Goal: Task Accomplishment & Management: Manage account settings

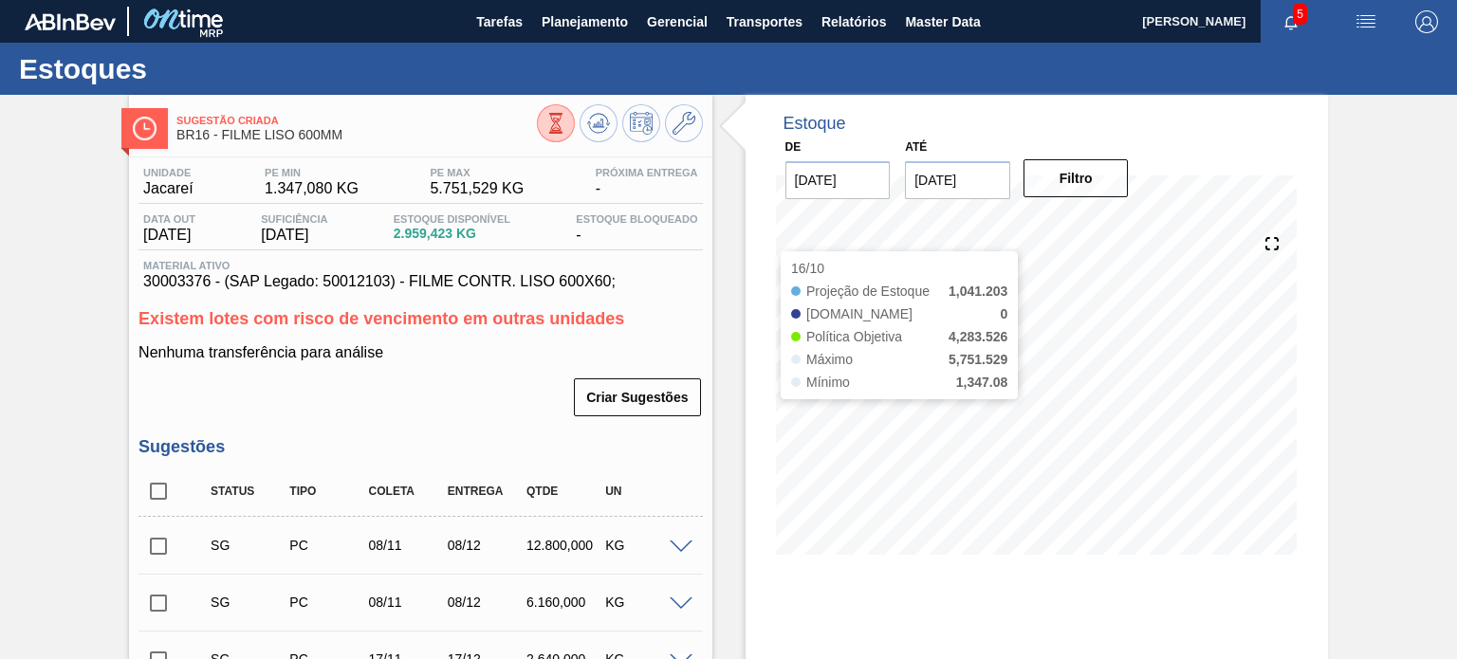
click at [987, 194] on input "23/10/2025" at bounding box center [957, 180] width 105 height 38
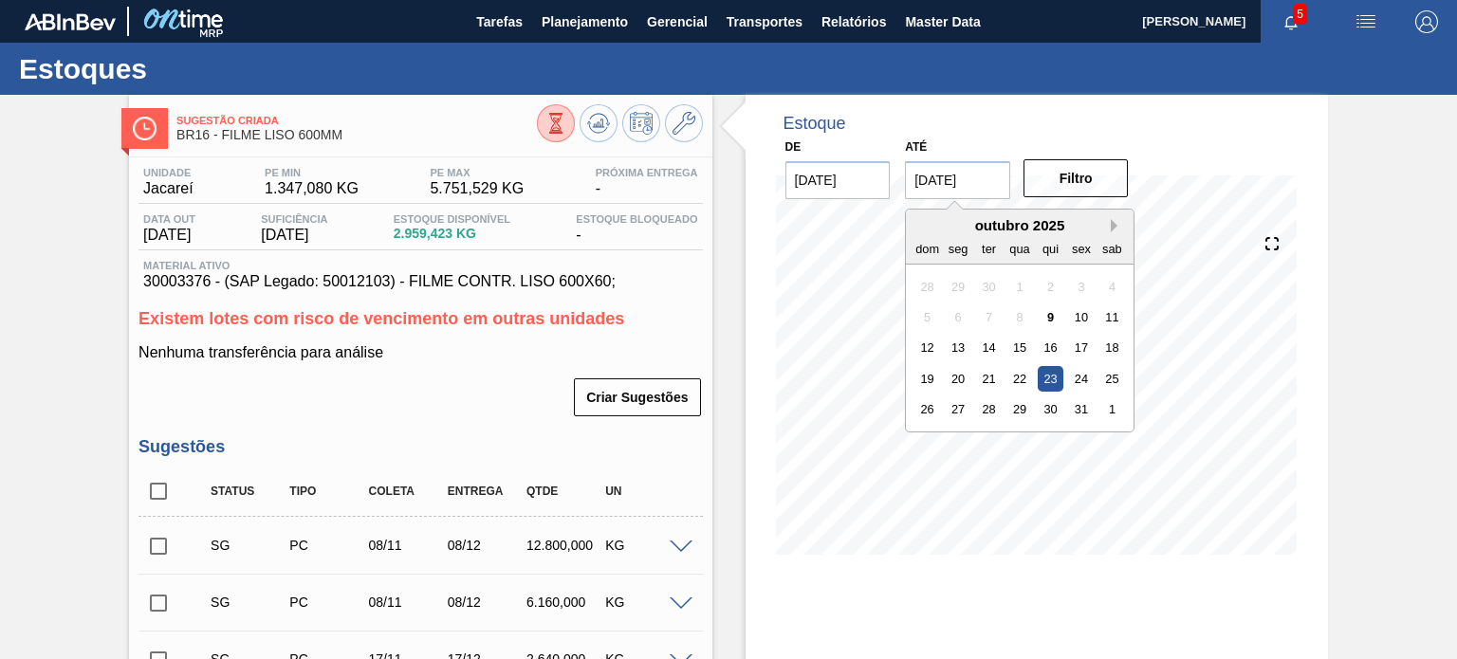
click at [1111, 229] on button "Next Month" at bounding box center [1117, 225] width 13 height 13
click at [1109, 392] on div "24" at bounding box center [1113, 379] width 26 height 26
type input "24/01/2026"
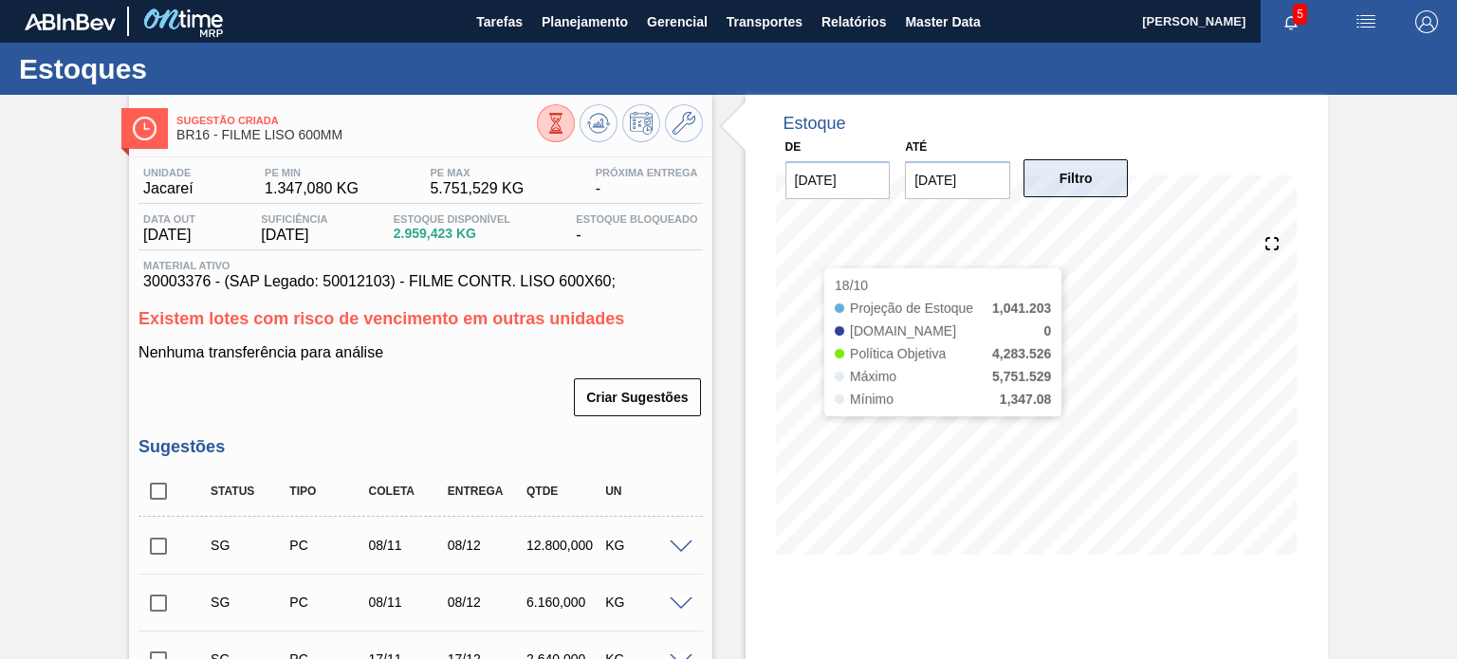
click at [1081, 177] on button "Filtro" at bounding box center [1076, 178] width 105 height 38
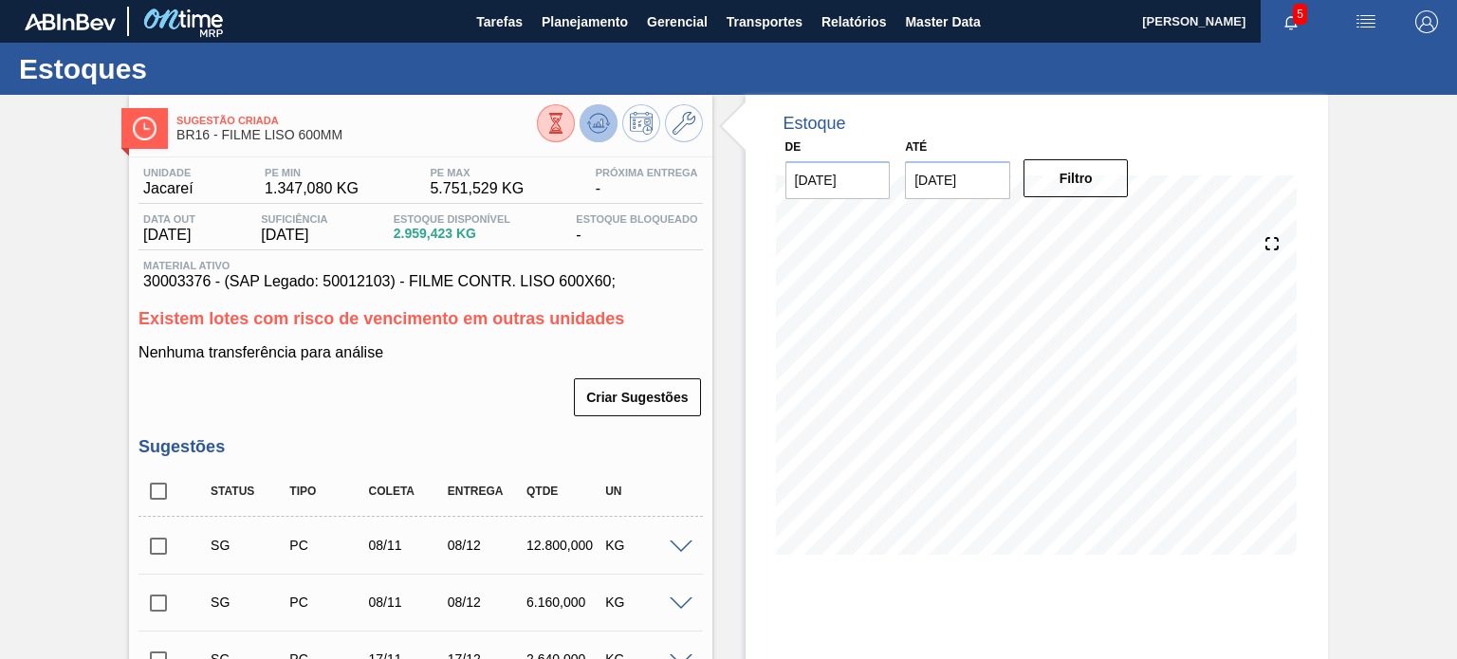
click at [604, 133] on icon at bounding box center [598, 123] width 23 height 23
click at [675, 137] on button at bounding box center [684, 123] width 38 height 38
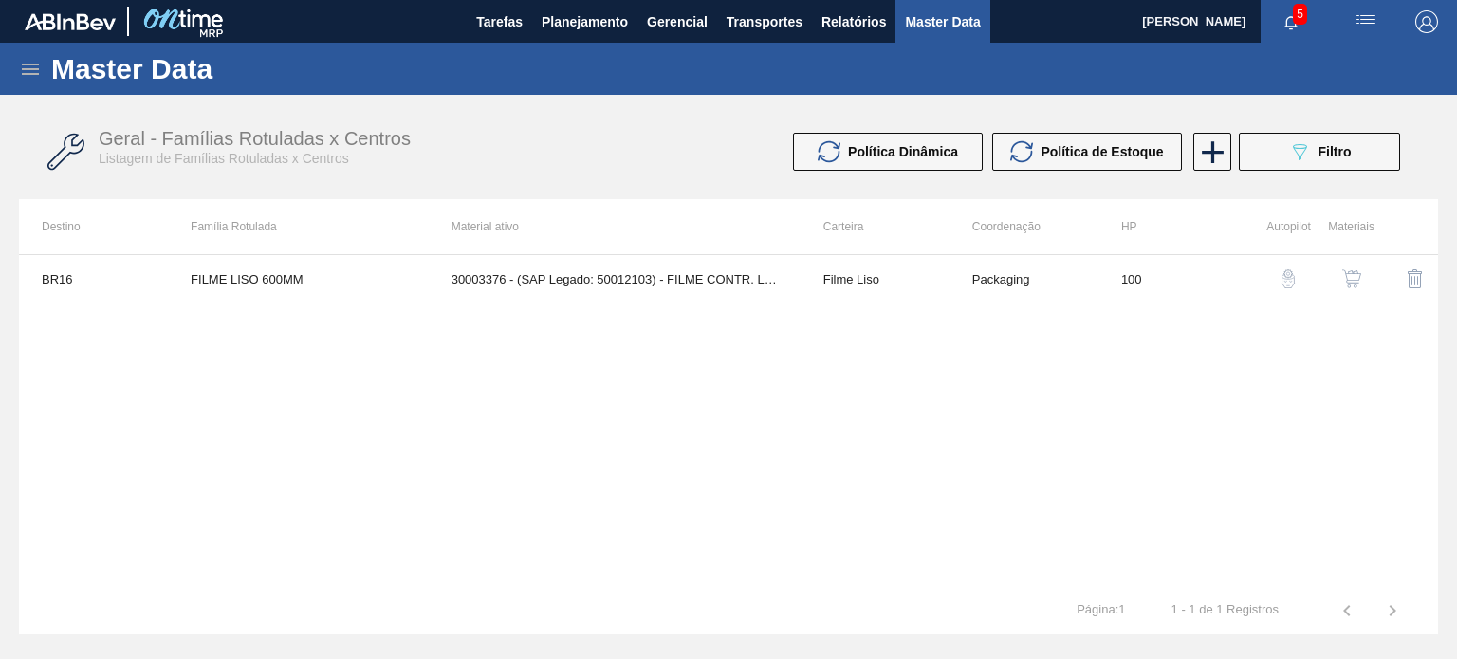
click at [717, 303] on div "BR16 FILME LISO 600MM 30003376 - (SAP Legado: 50012103) - FILME CONTR. LISO 600…" at bounding box center [728, 420] width 1419 height 333
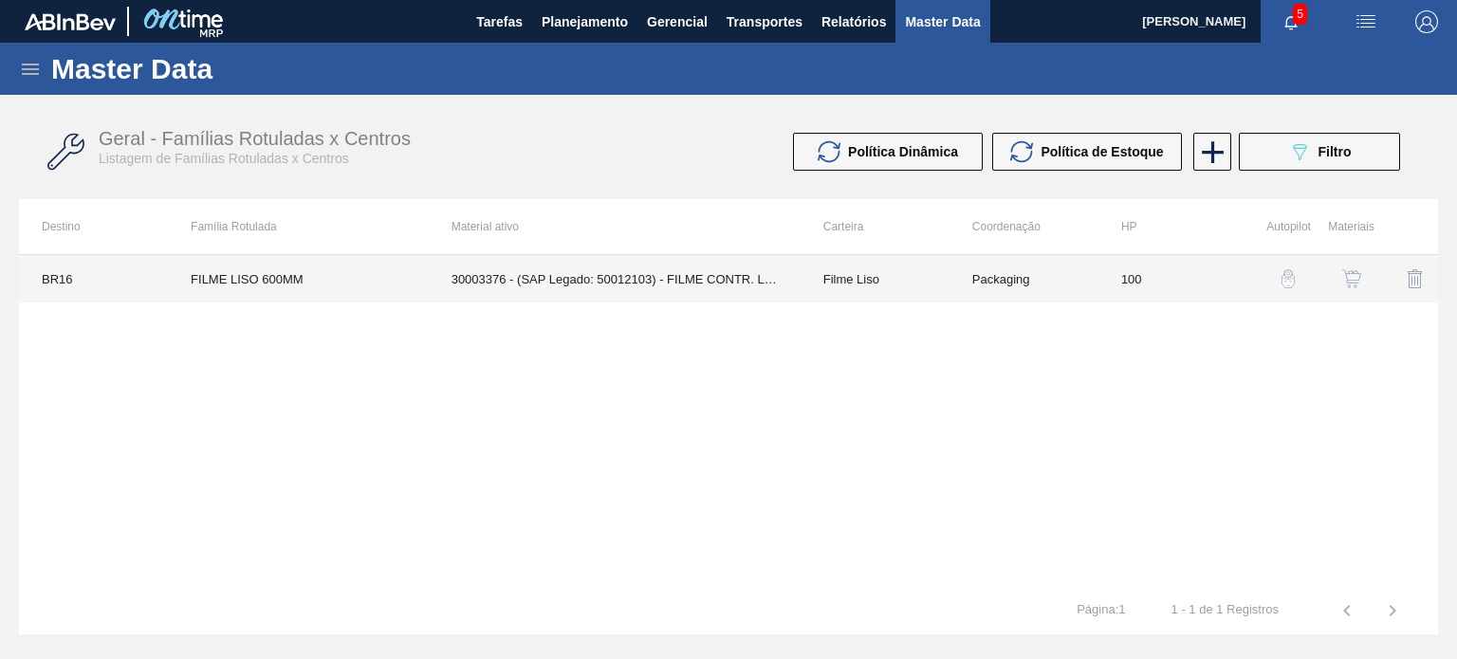
click at [698, 289] on td "30003376 - (SAP Legado: 50012103) - FILME CONTR. LISO 600X60;" at bounding box center [615, 278] width 372 height 47
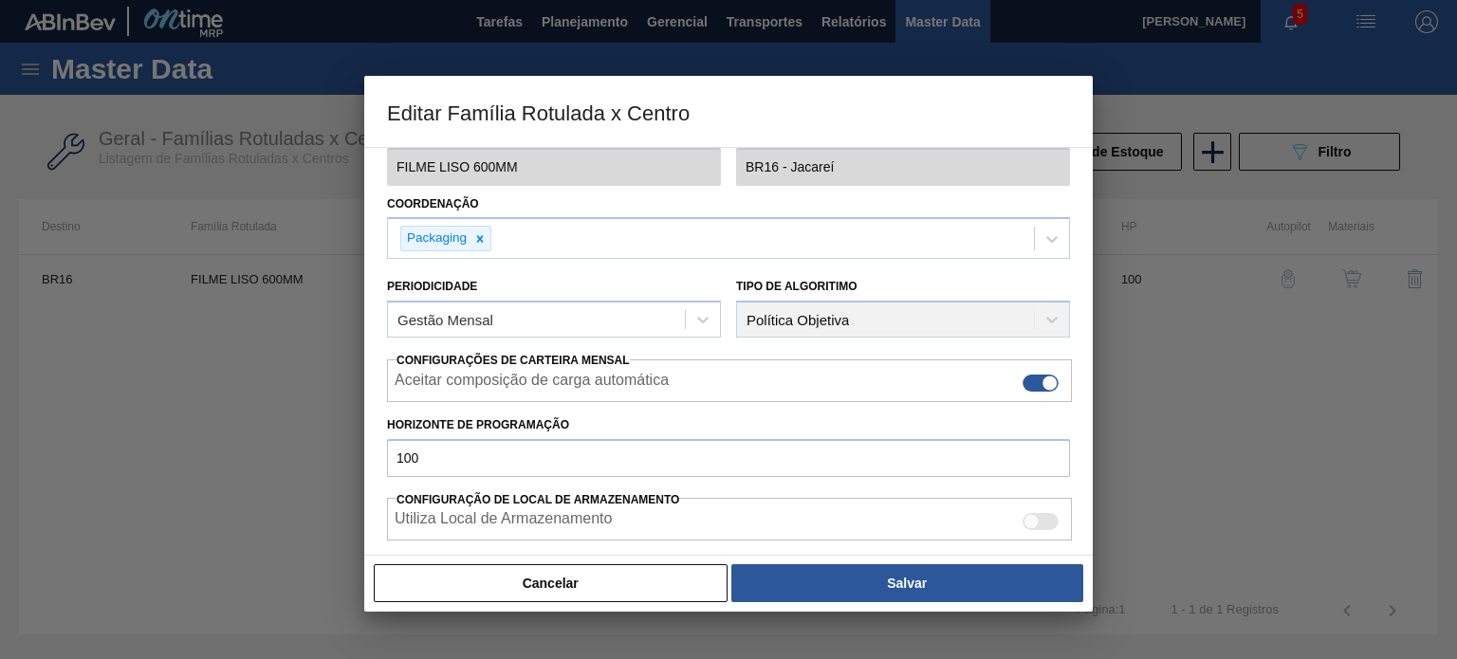
scroll to position [459, 0]
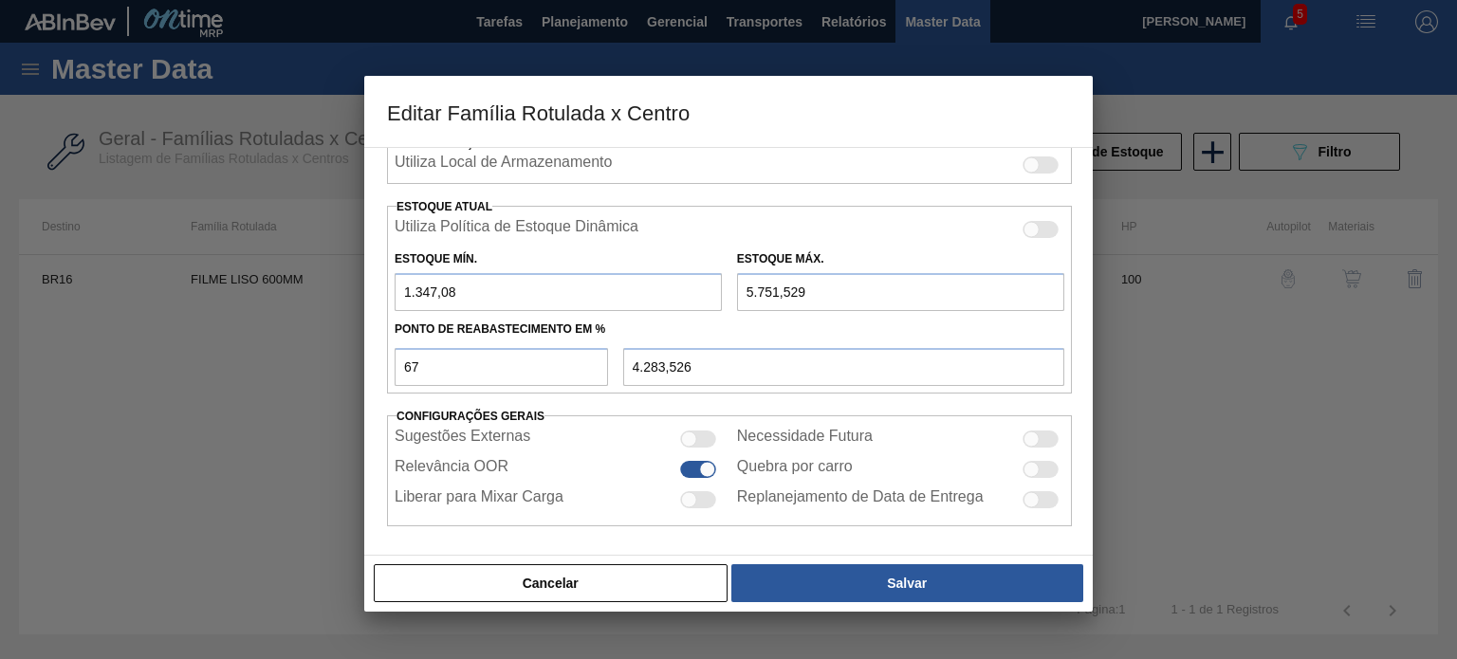
drag, startPoint x: 470, startPoint y: 301, endPoint x: 307, endPoint y: 267, distance: 165.8
click at [307, 267] on div "Editar Família Rotulada x Centro Carteira Filme Liso Família Filme Liso Família…" at bounding box center [728, 329] width 1457 height 659
type input "3.853,524"
drag, startPoint x: 760, startPoint y: 283, endPoint x: 606, endPoint y: 261, distance: 155.2
click at [606, 261] on div "Estoque Mín. Estoque Máx. 5.751,529" at bounding box center [729, 276] width 685 height 70
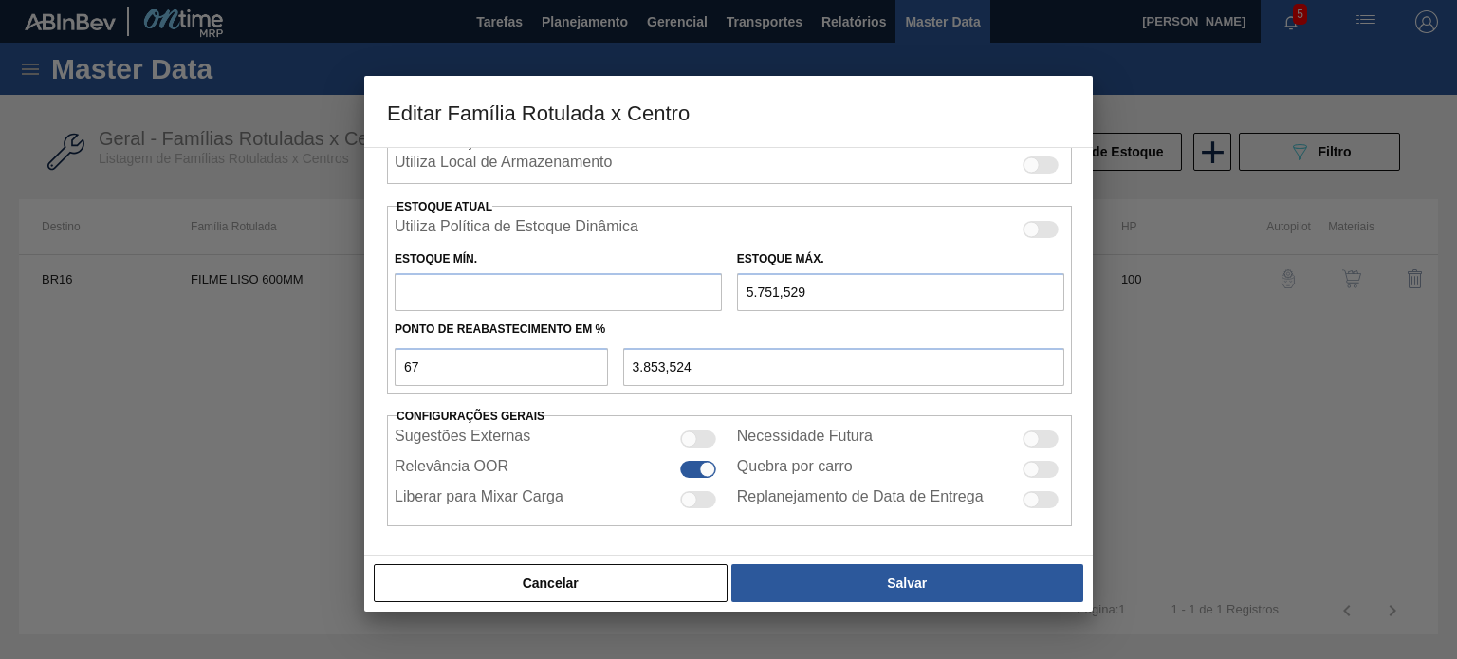
type input "0,000"
drag, startPoint x: 394, startPoint y: 367, endPoint x: 360, endPoint y: 362, distance: 34.5
click at [360, 362] on div "Editar Família Rotulada x Centro Carteira Filme Liso Família Filme Liso Família…" at bounding box center [728, 329] width 1457 height 659
type input "0"
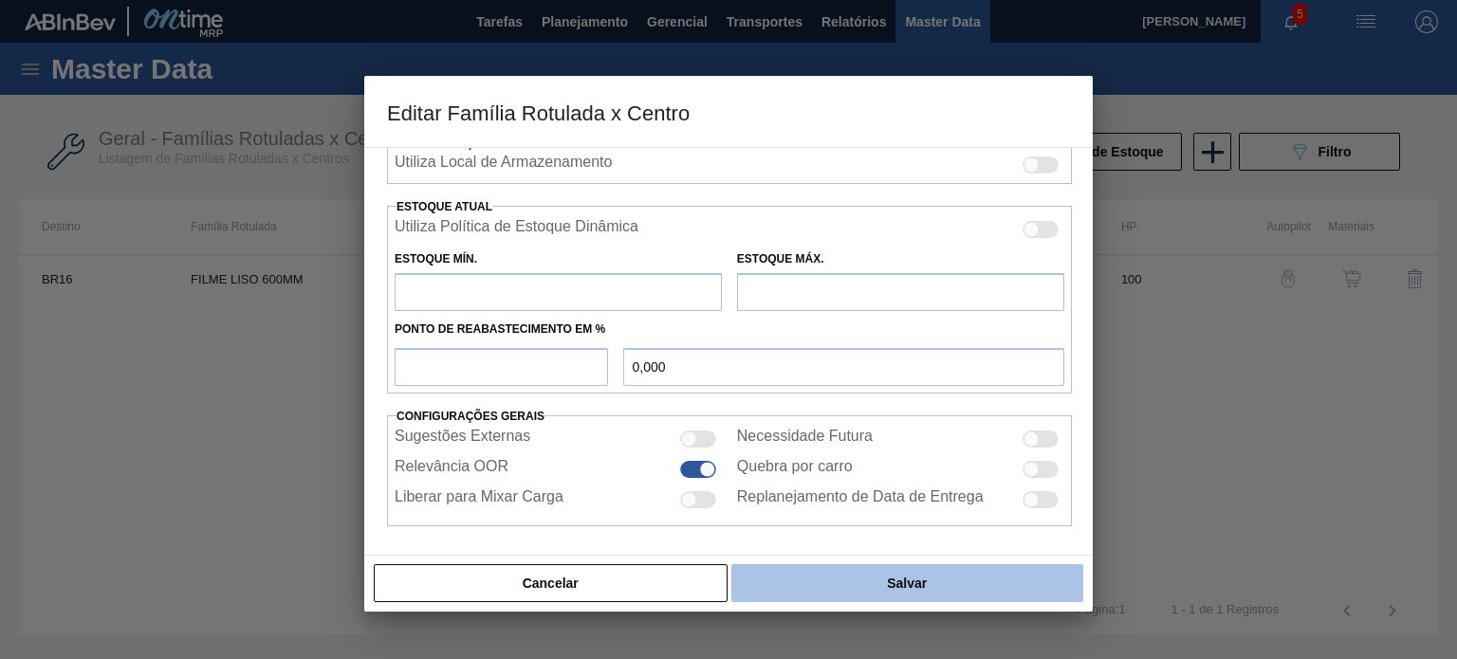
click at [808, 582] on button "Salvar" at bounding box center [907, 583] width 352 height 38
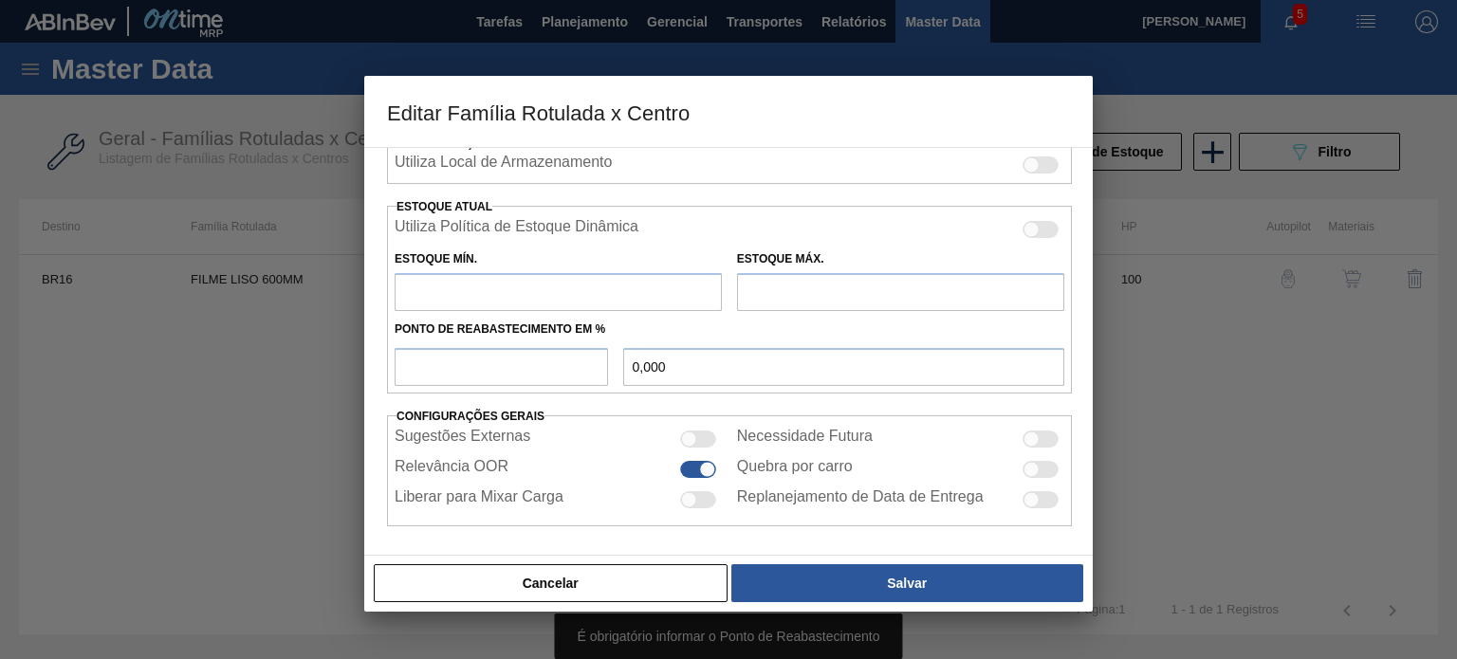
click at [481, 292] on input "text" at bounding box center [558, 292] width 327 height 38
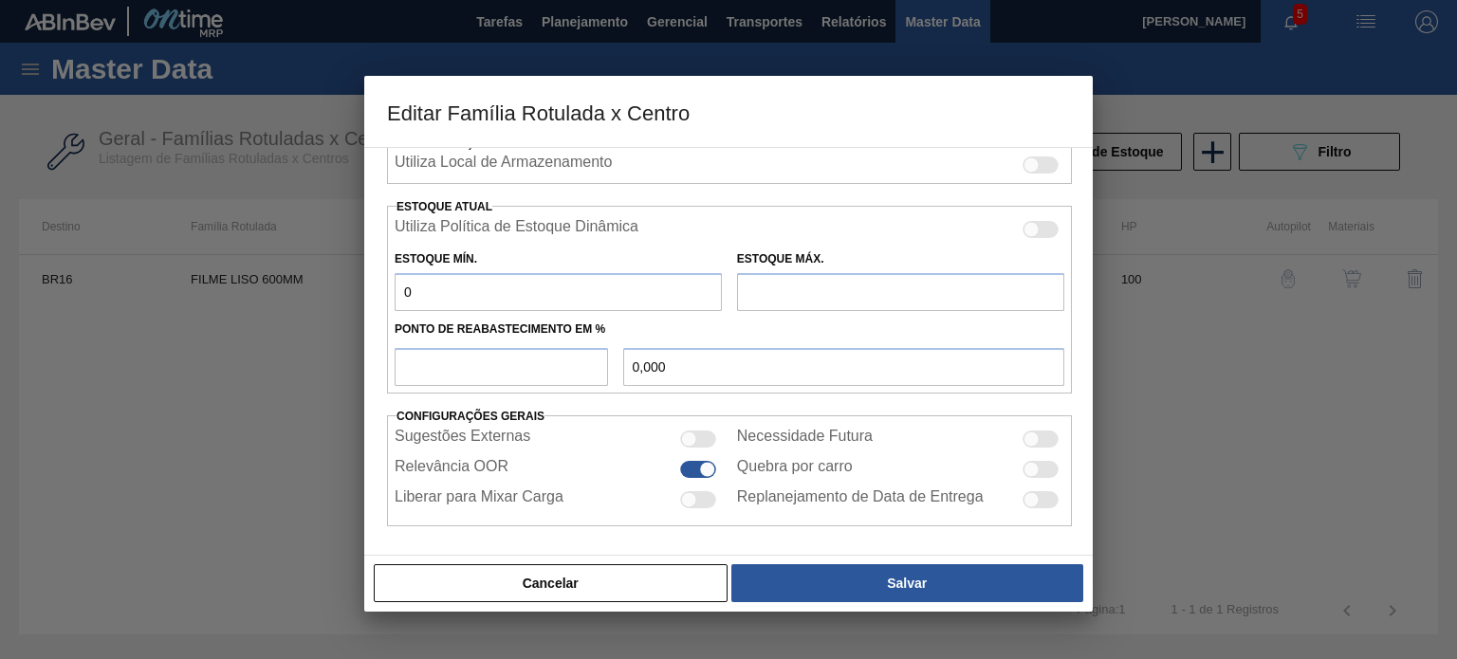
type input "0"
click at [746, 291] on input "text" at bounding box center [900, 292] width 327 height 38
type input "0"
click at [548, 336] on div "Ponto de Reabastecimento em %" at bounding box center [729, 330] width 685 height 28
click at [554, 367] on input "number" at bounding box center [501, 367] width 213 height 38
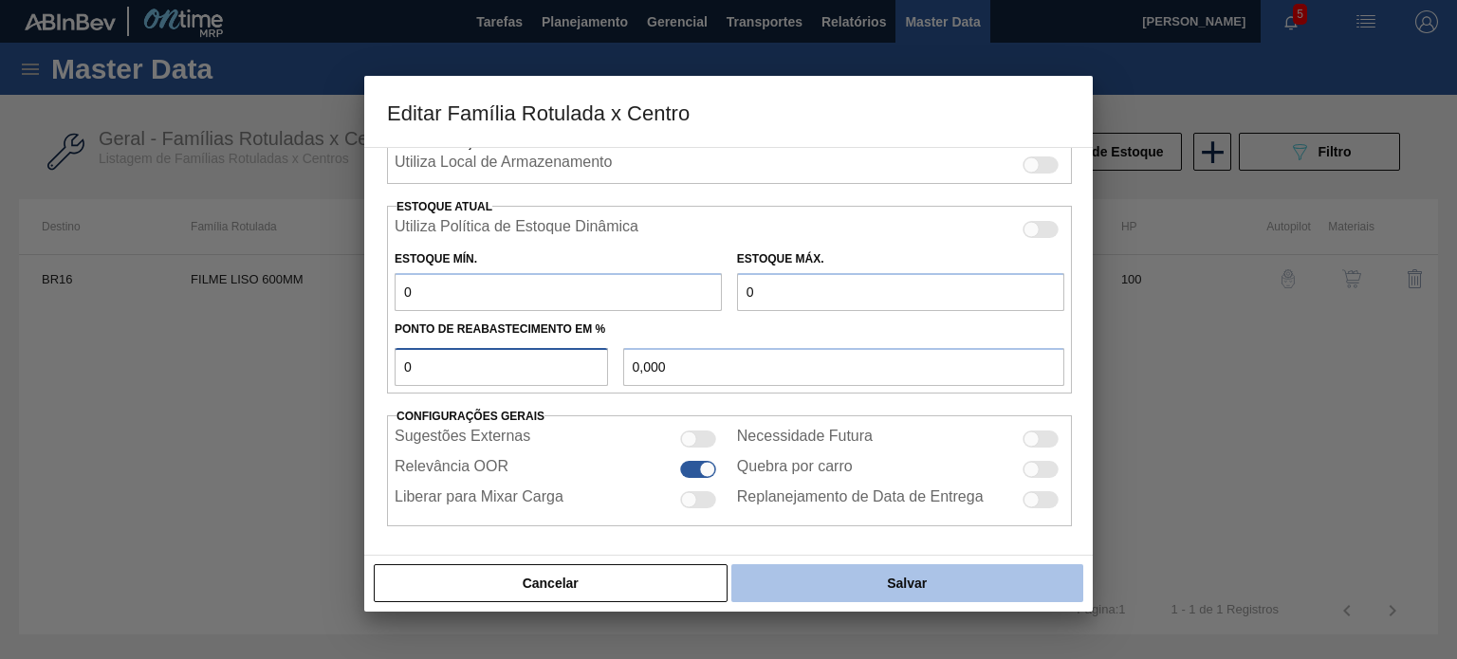
type input "0"
click at [860, 590] on button "Salvar" at bounding box center [907, 583] width 352 height 38
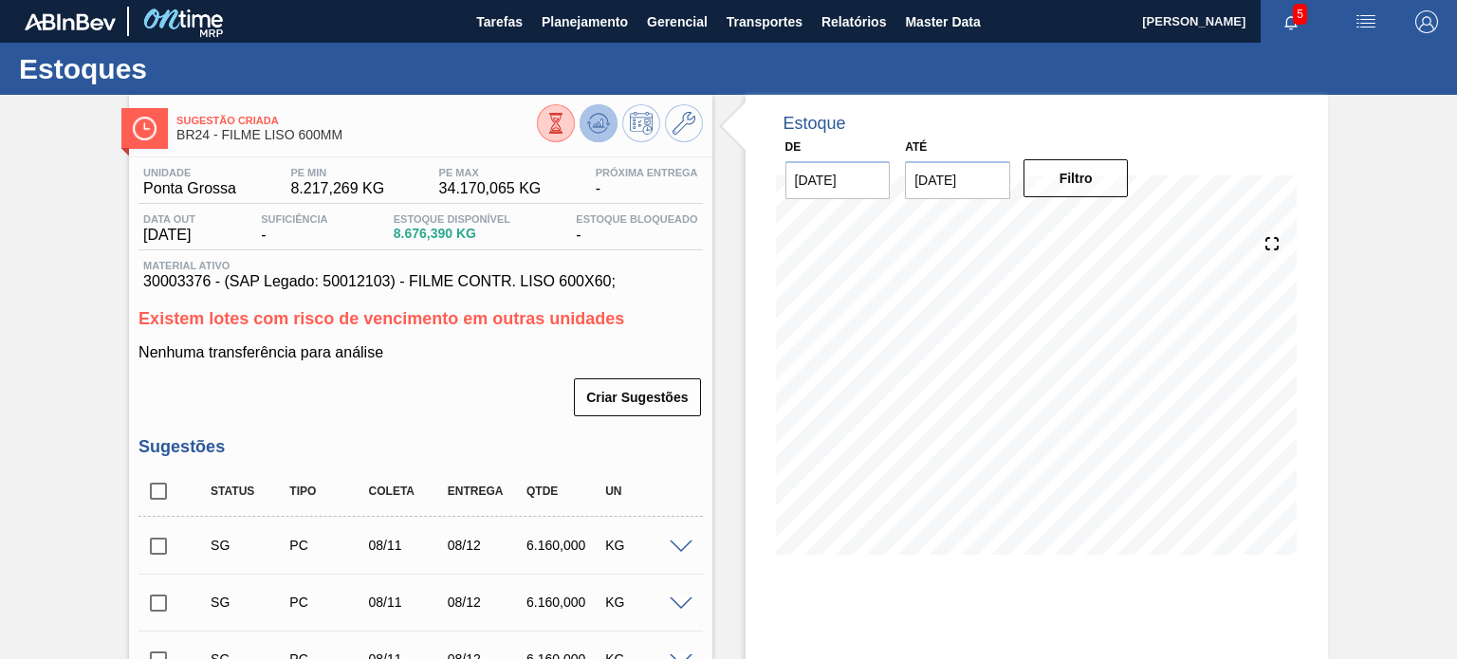
click at [591, 122] on icon at bounding box center [598, 123] width 23 height 23
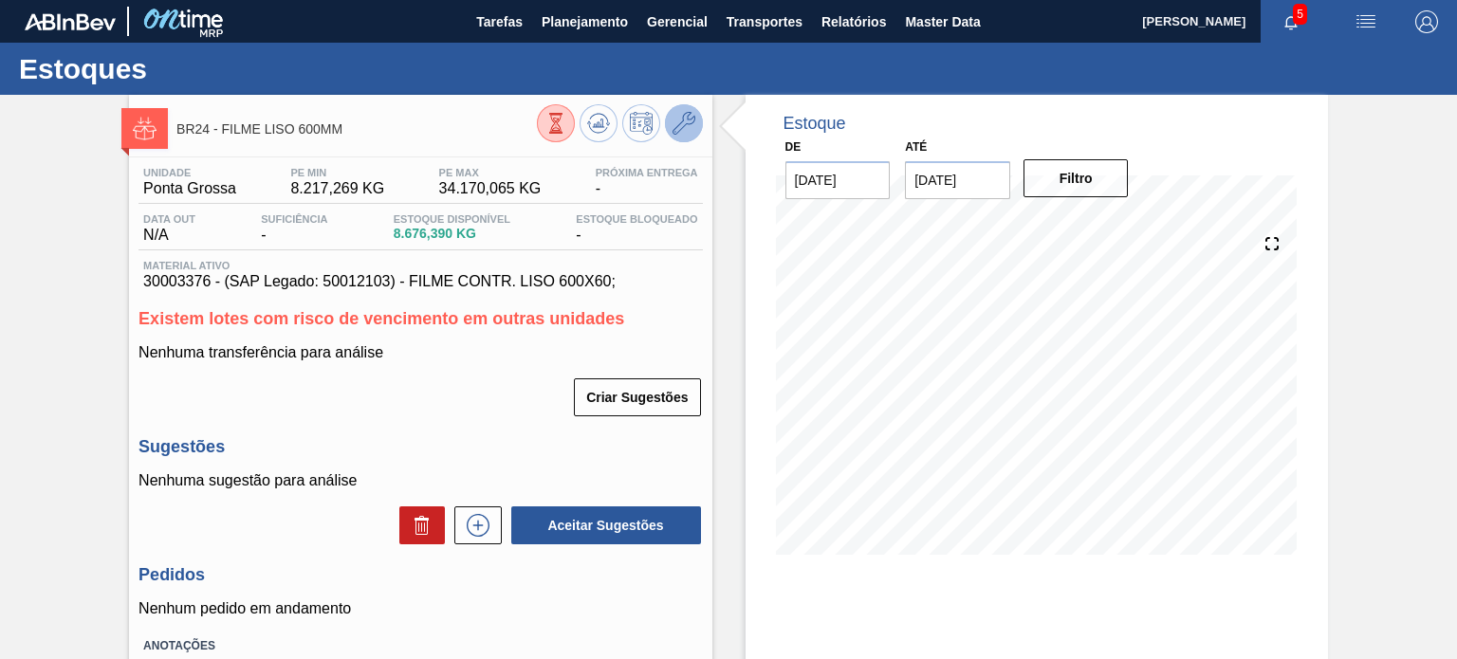
click at [675, 126] on icon at bounding box center [684, 123] width 23 height 23
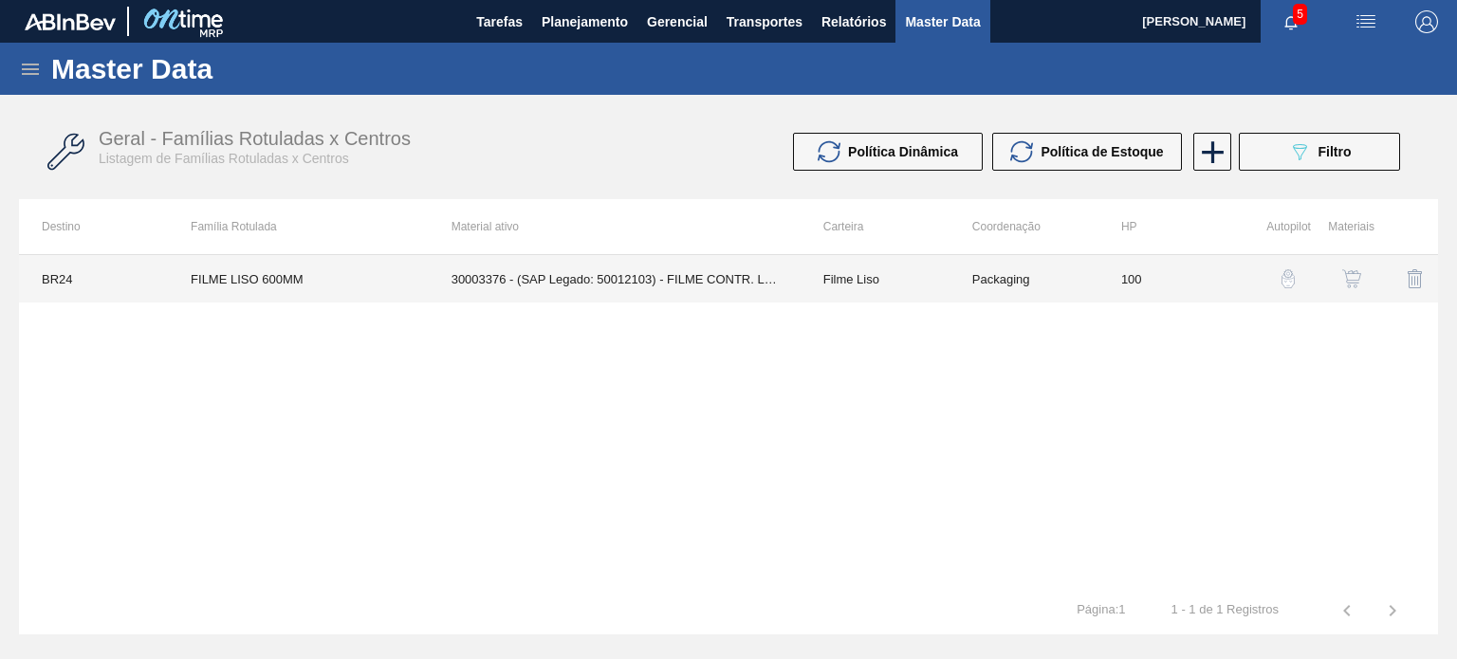
click at [1083, 276] on td "Packaging" at bounding box center [1024, 278] width 149 height 47
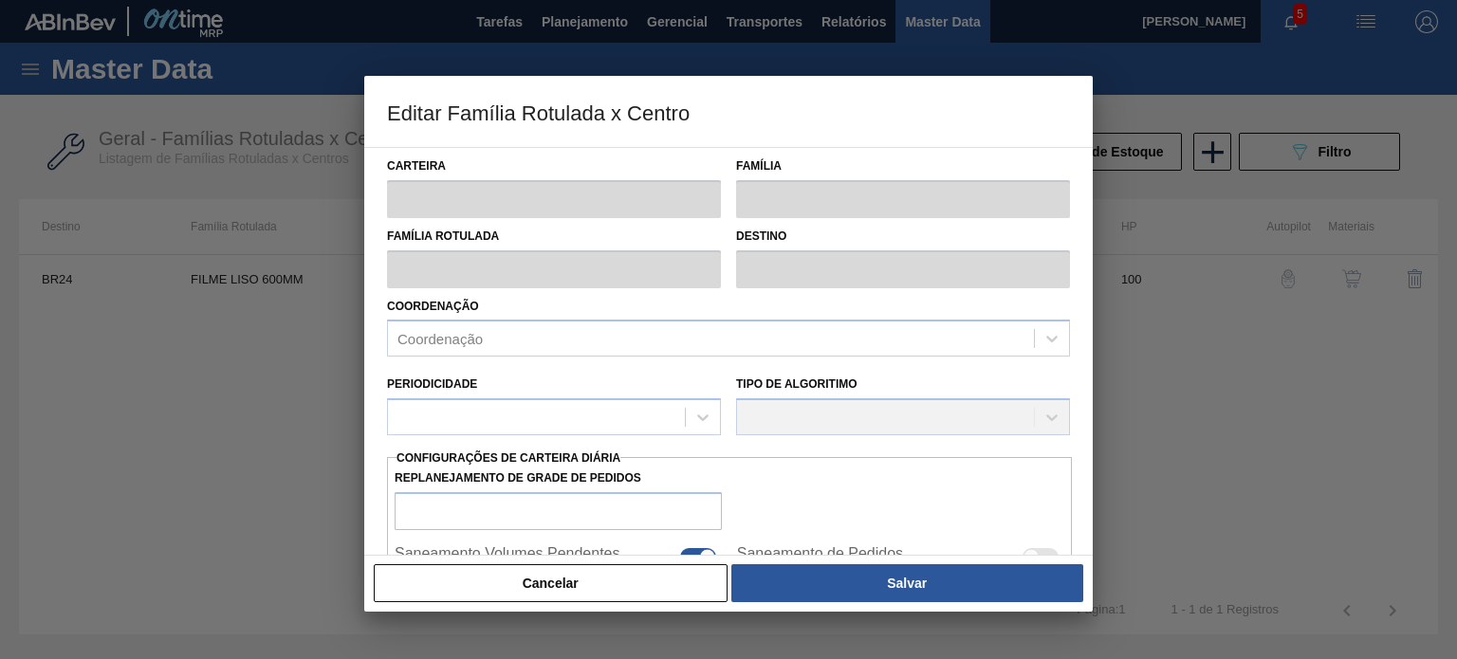
type input "Filme Liso"
type input "FILME LISO 600MM"
type input "BR24 - Ponta Grossa"
type input "100"
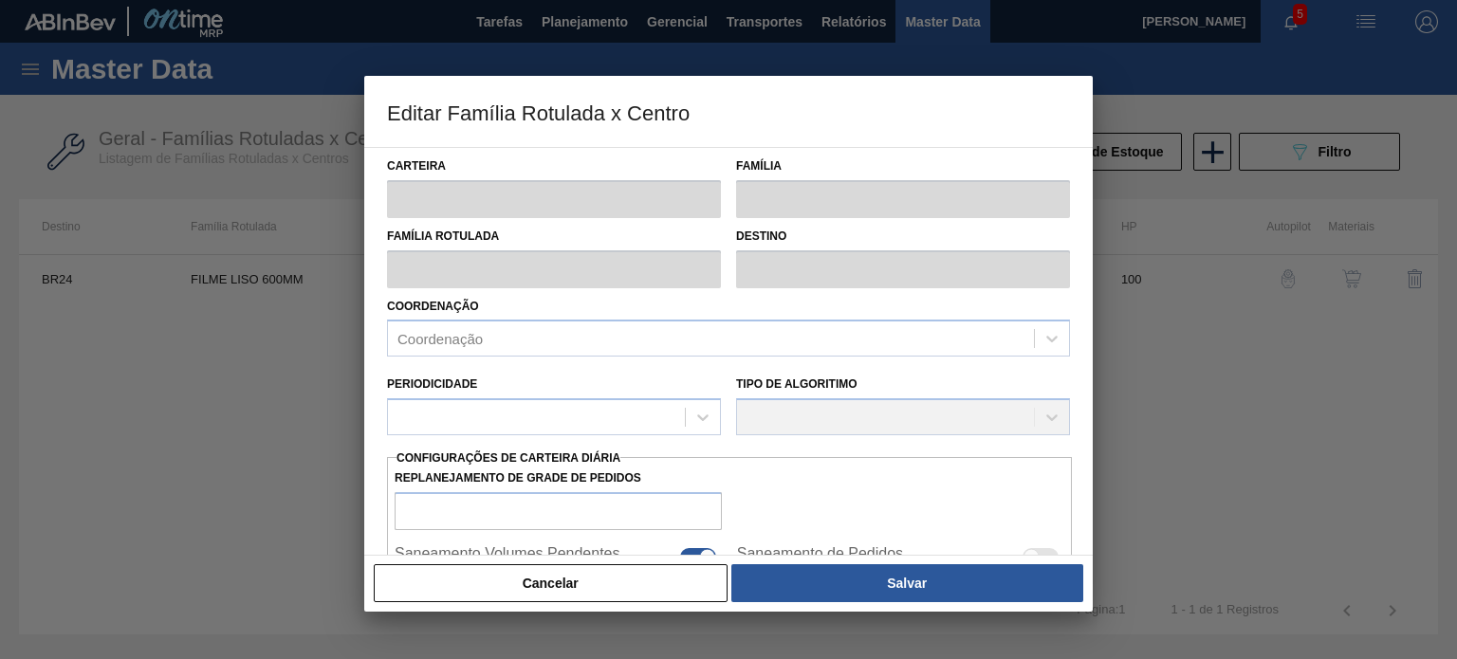
type input "8.217,269"
type input "34.170,065"
type input "67"
type input "25.519,998"
checkbox input "true"
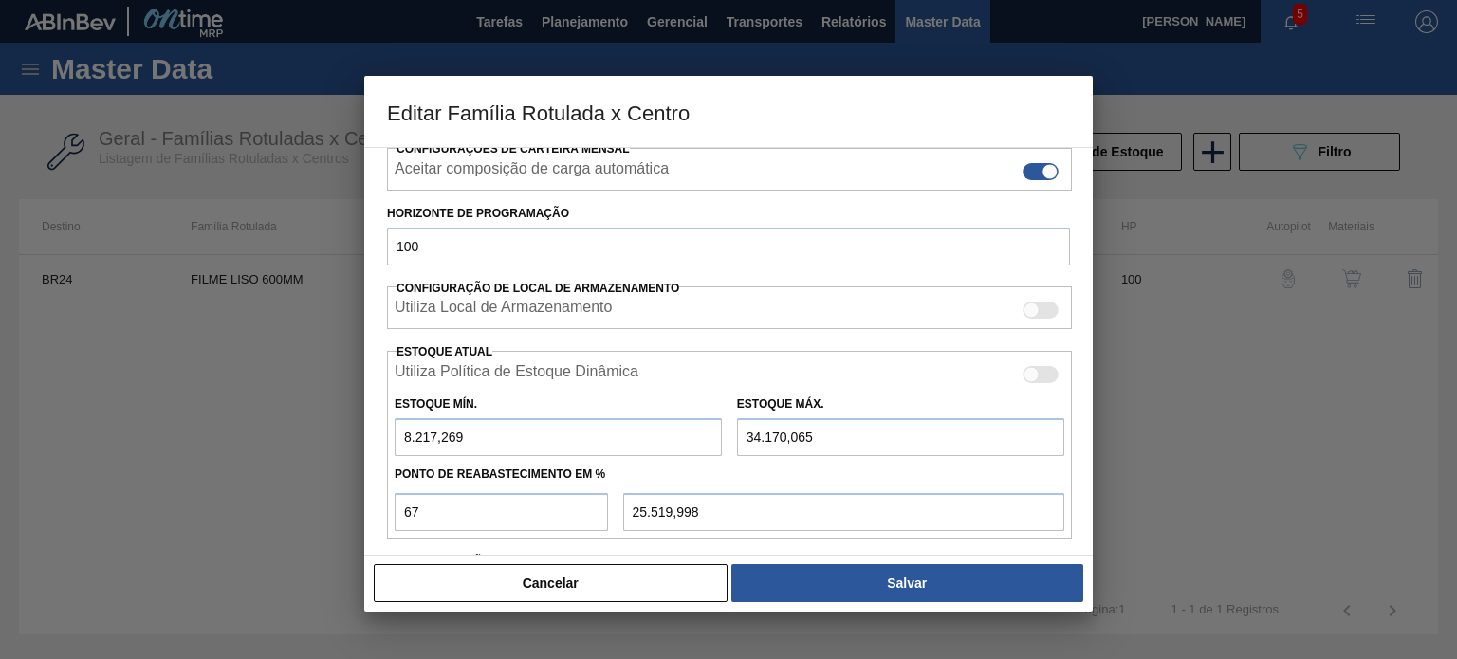
scroll to position [379, 0]
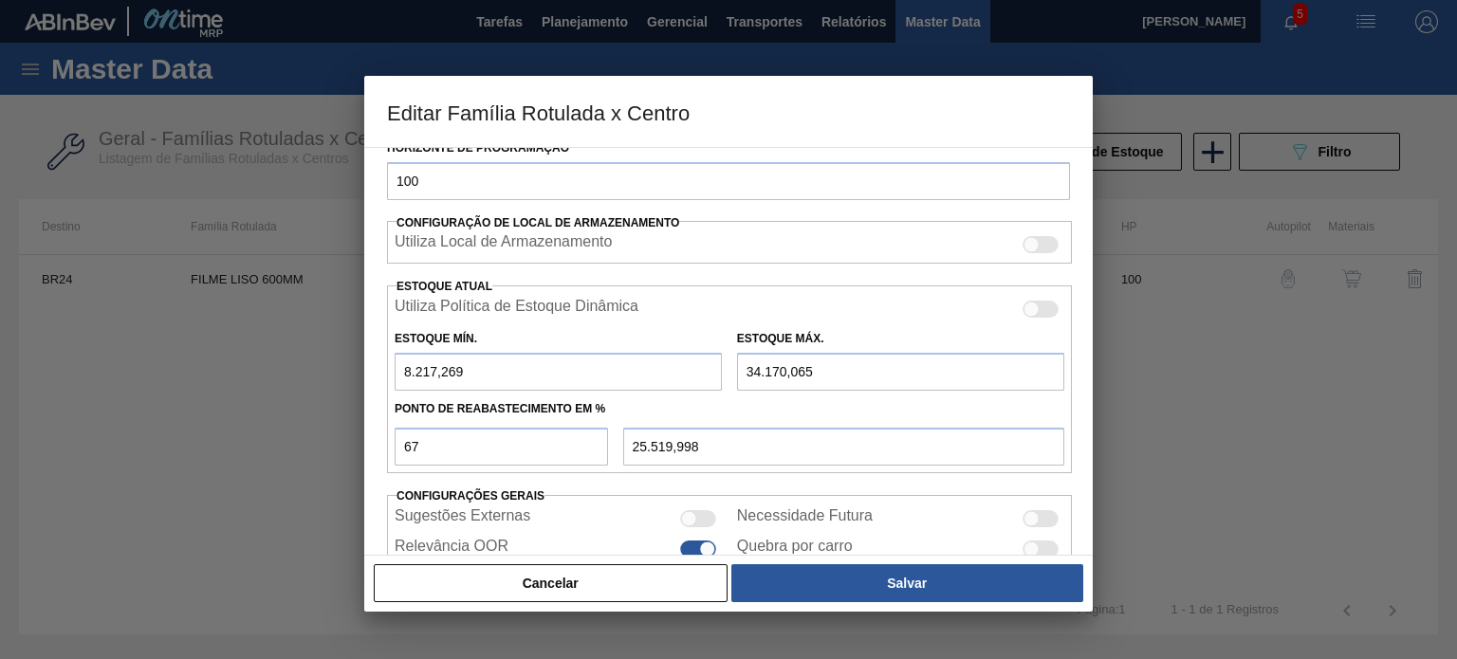
drag, startPoint x: 485, startPoint y: 379, endPoint x: 375, endPoint y: 367, distance: 110.7
click at [375, 367] on div "Carteira Filme Liso Família Filme Liso Família Rotulada FILME LISO 600MM Destin…" at bounding box center [728, 351] width 729 height 409
type input "0"
type input "22.893,944"
type input "0"
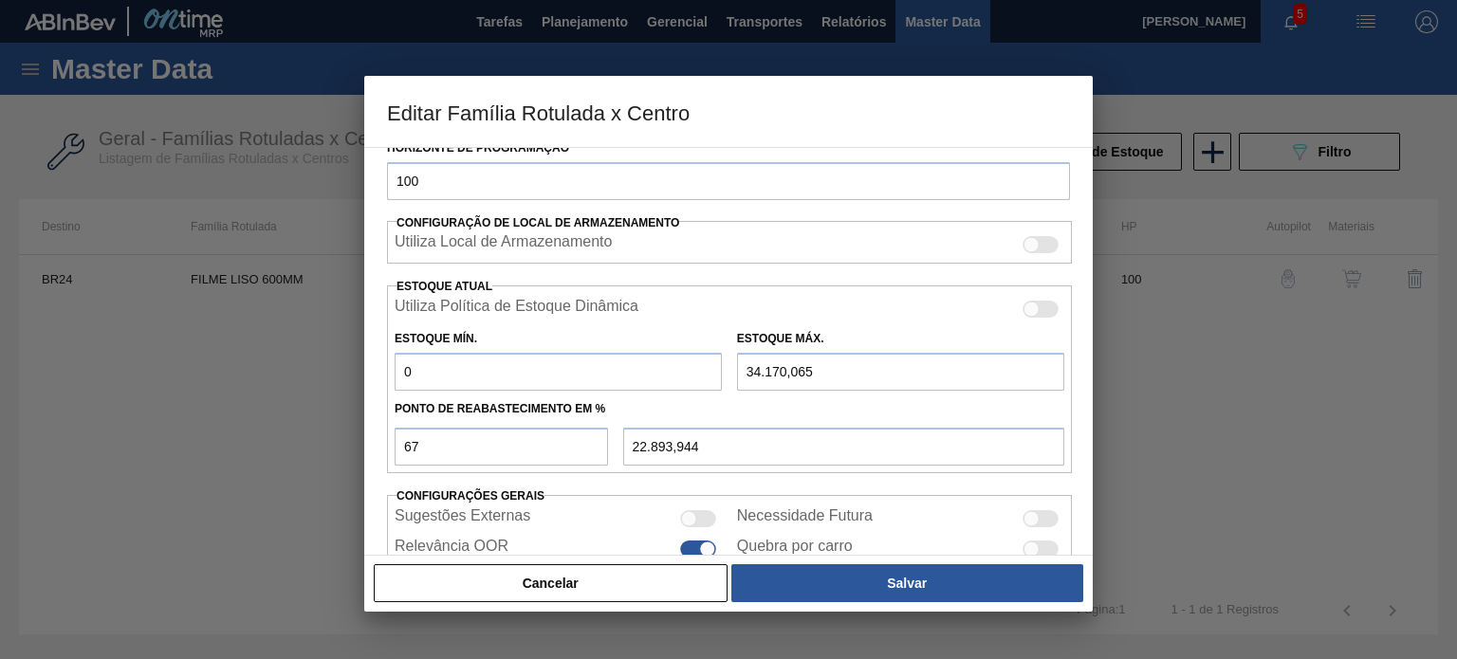
drag, startPoint x: 855, startPoint y: 353, endPoint x: 700, endPoint y: 357, distance: 154.7
click at [700, 357] on div "Estoque Mín. 0 Estoque Máx. 34.170,065" at bounding box center [729, 356] width 685 height 70
type input "0"
type input "0,000"
type input "0"
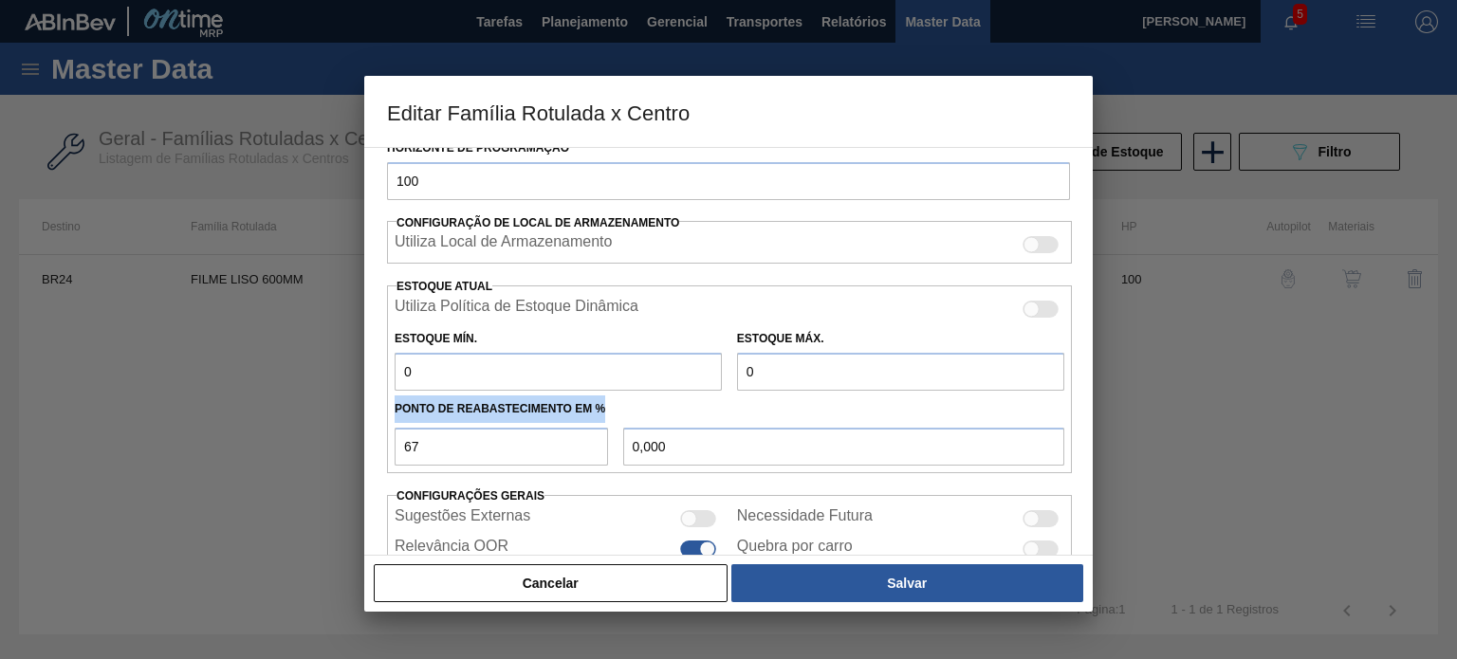
drag, startPoint x: 490, startPoint y: 423, endPoint x: 390, endPoint y: 413, distance: 101.1
click at [391, 414] on div "Utiliza Política de Estoque Dinâmica Estoque Mín. 0 Estoque Máx. 0 Ponto de Rea…" at bounding box center [729, 380] width 685 height 188
drag, startPoint x: 404, startPoint y: 451, endPoint x: 371, endPoint y: 435, distance: 36.9
click at [371, 435] on div "Carteira Filme Liso Família Filme Liso Família Rotulada FILME LISO 600MM Destin…" at bounding box center [728, 351] width 729 height 409
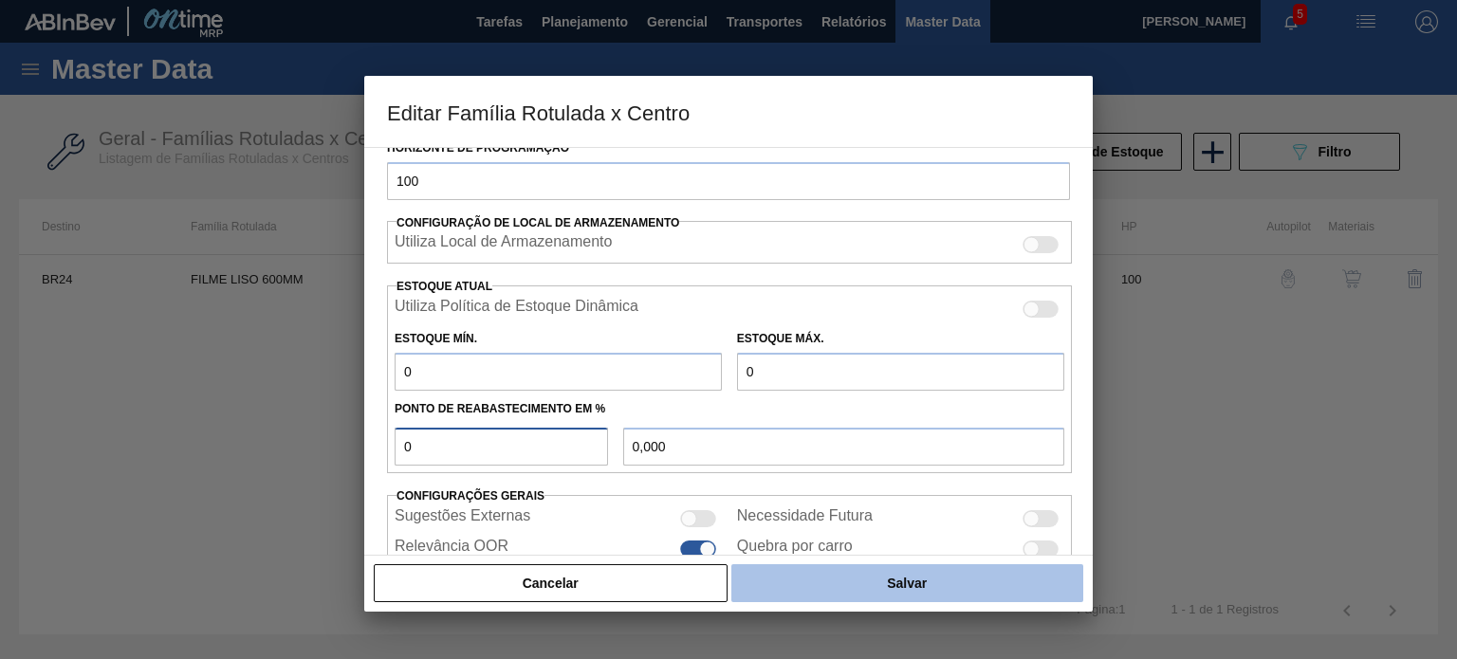
type input "0"
click at [846, 564] on button "Salvar" at bounding box center [907, 583] width 352 height 38
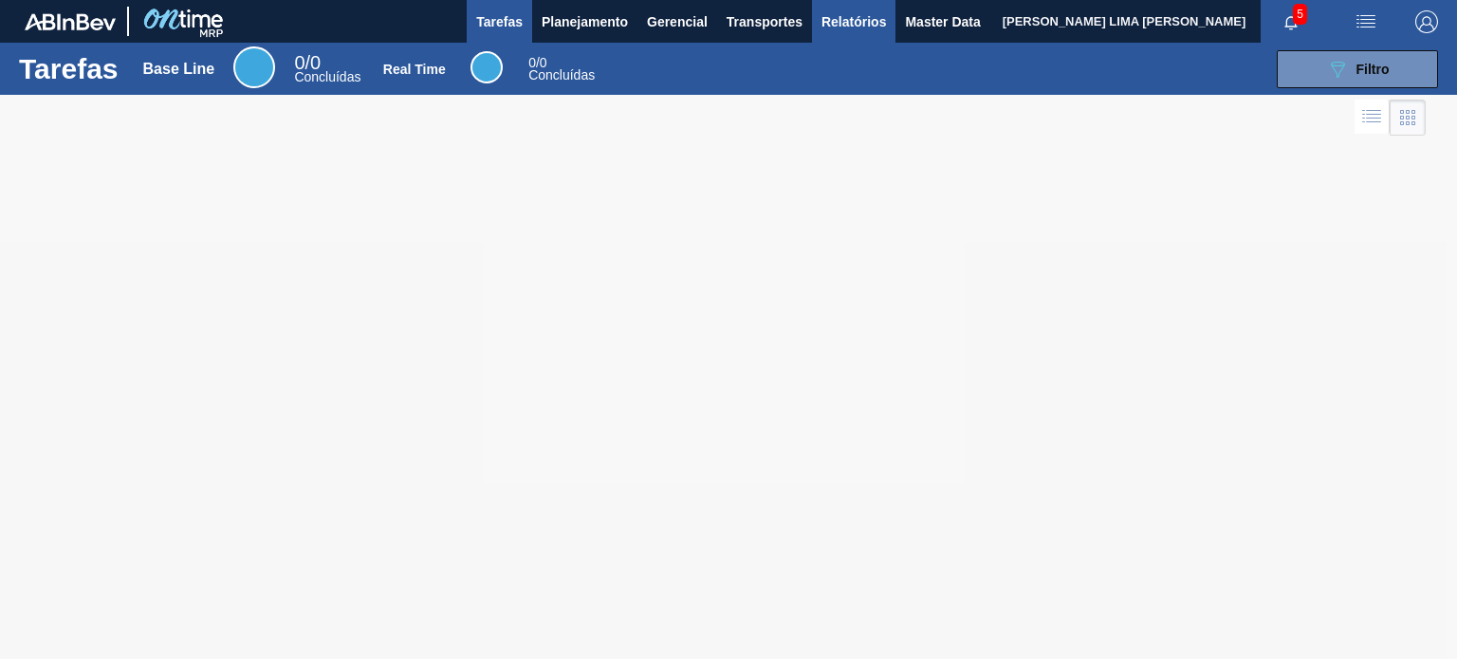
click at [868, 28] on span "Relatórios" at bounding box center [854, 21] width 65 height 23
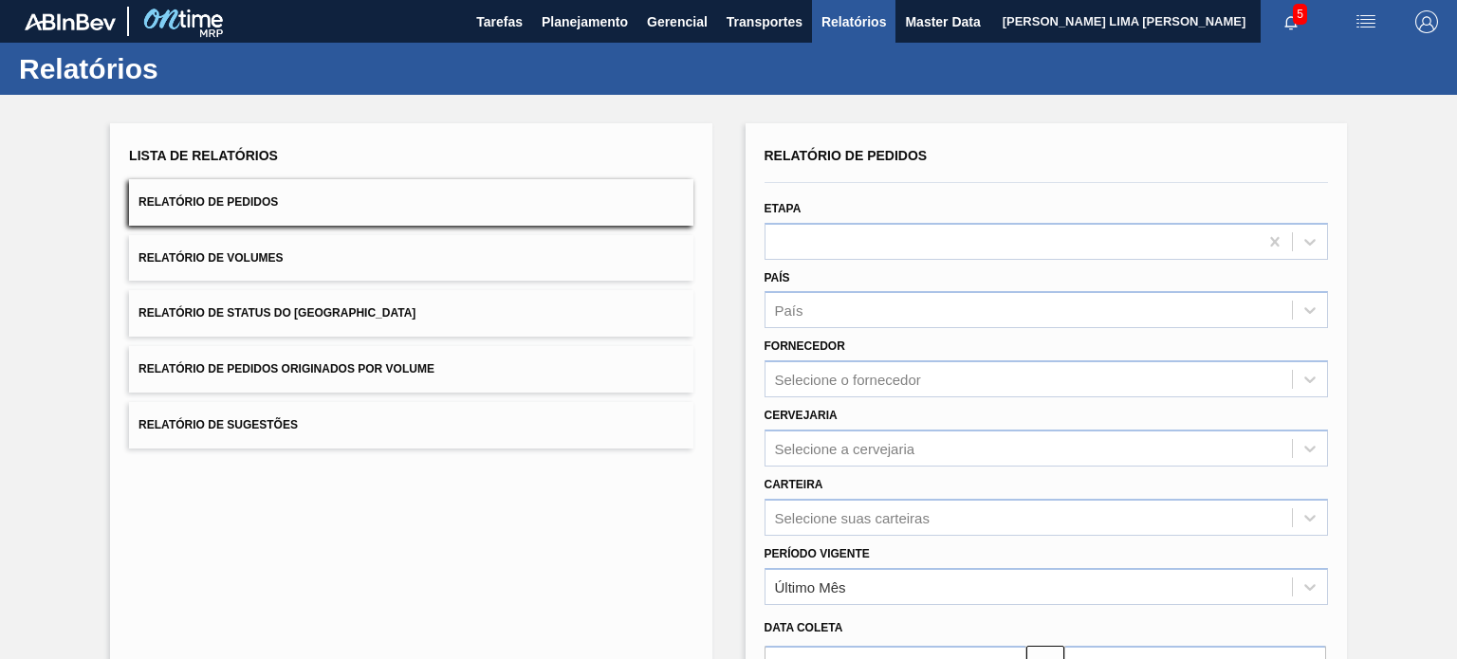
click at [369, 313] on button "Relatório de Status do [GEOGRAPHIC_DATA]" at bounding box center [411, 313] width 564 height 46
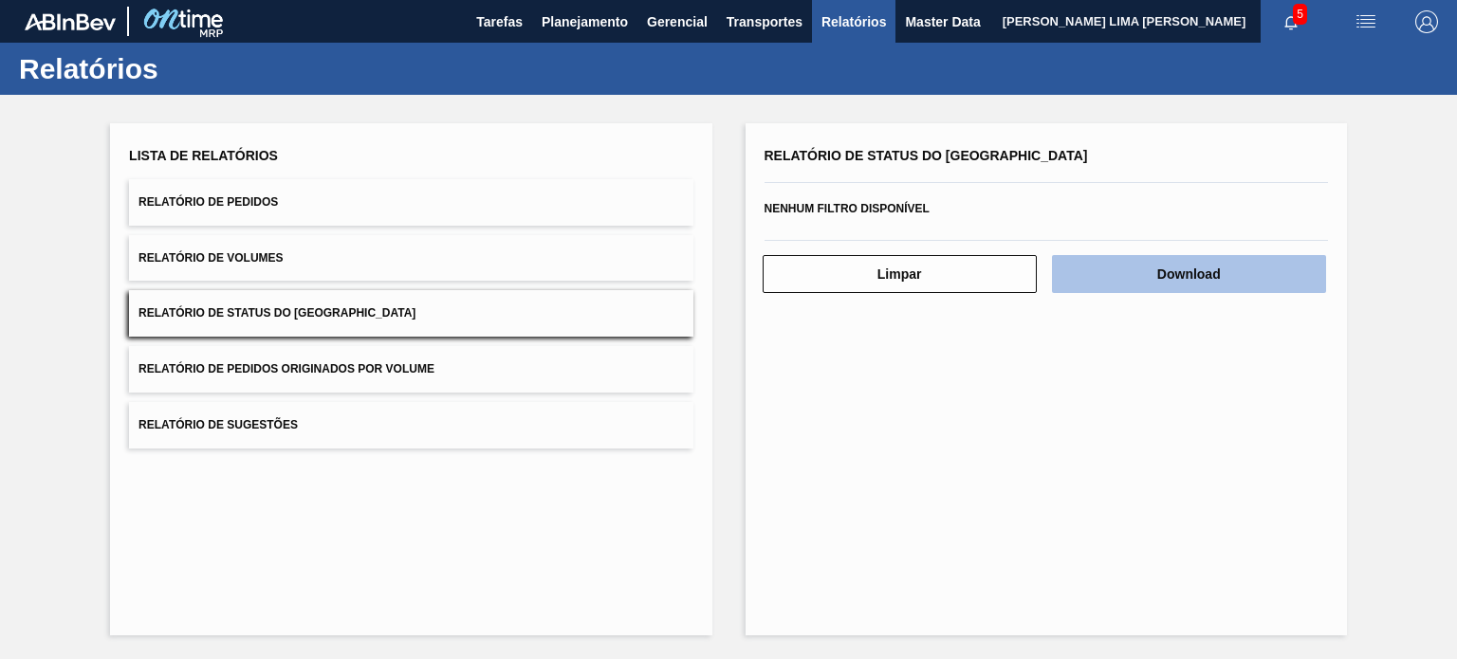
click at [1138, 268] on button "Download" at bounding box center [1189, 274] width 274 height 38
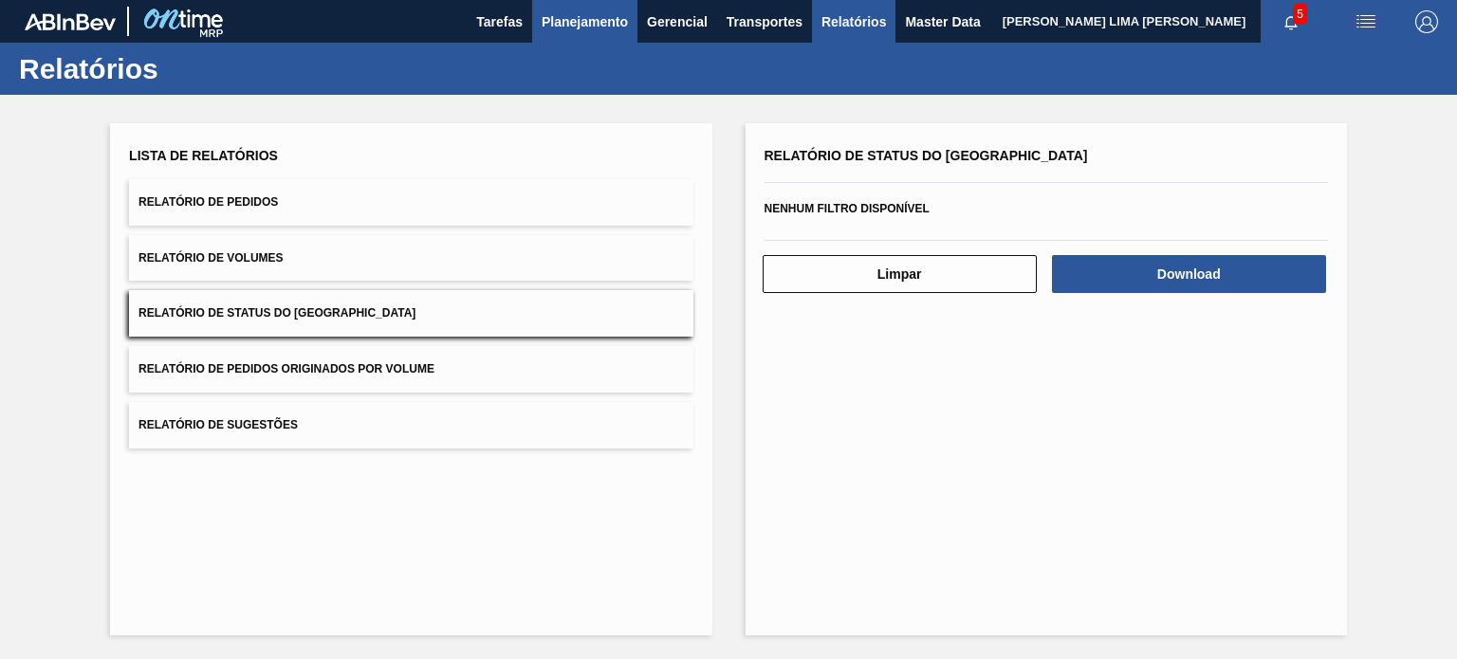
click at [575, 25] on span "Planejamento" at bounding box center [585, 21] width 86 height 23
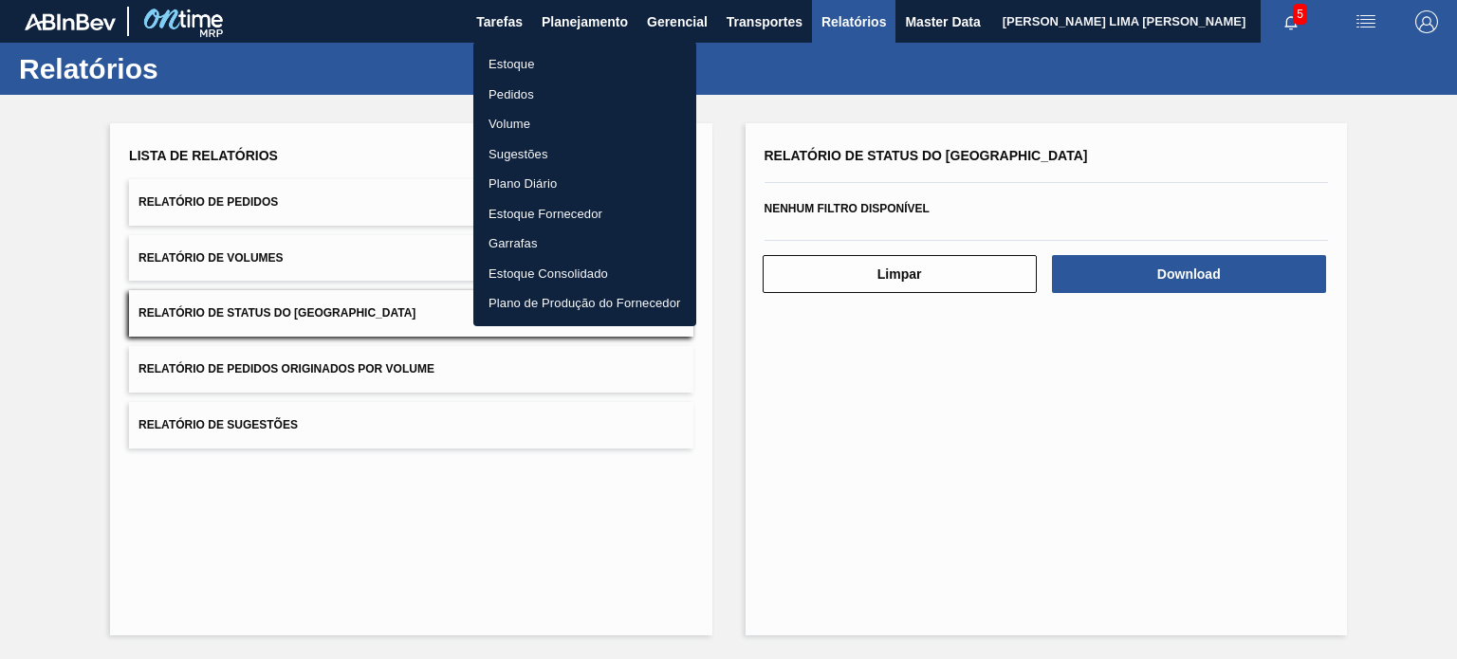
click at [520, 63] on li "Estoque" at bounding box center [584, 64] width 223 height 30
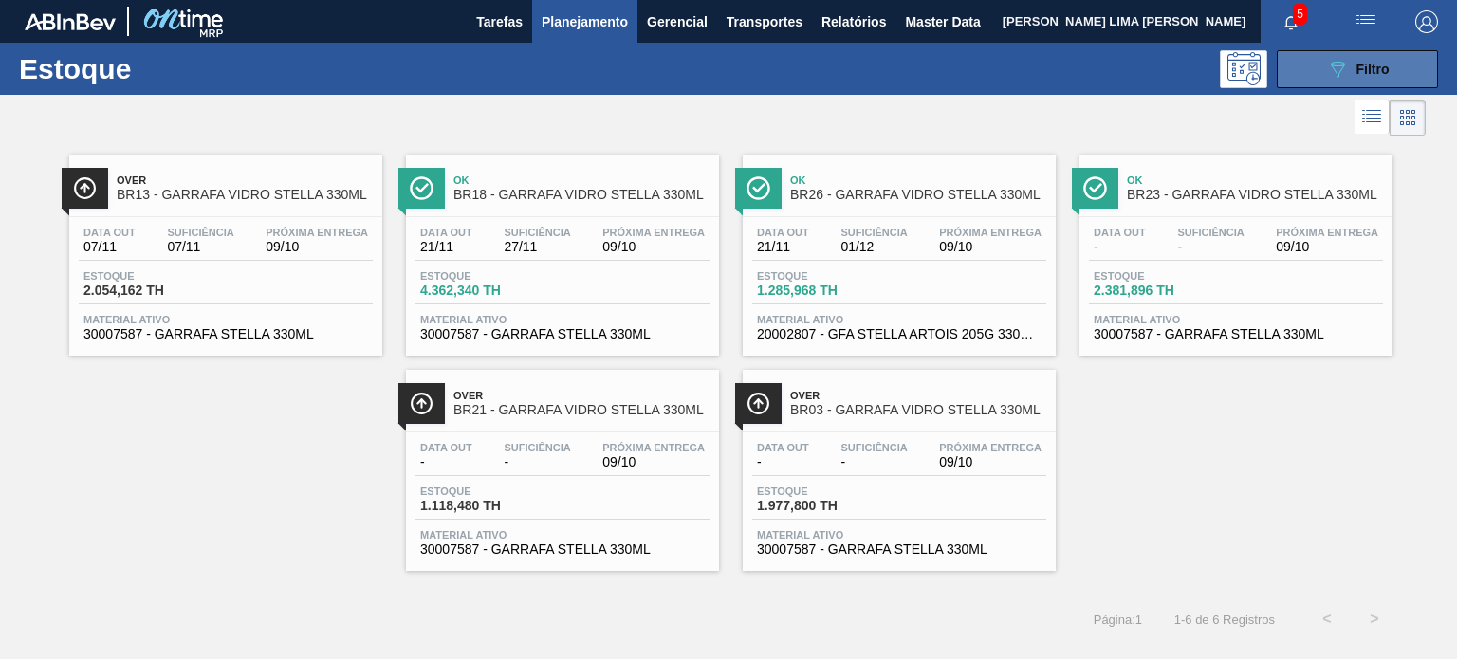
click at [1336, 67] on icon "089F7B8B-B2A5-4AFE-B5C0-19BA573D28AC" at bounding box center [1337, 69] width 23 height 23
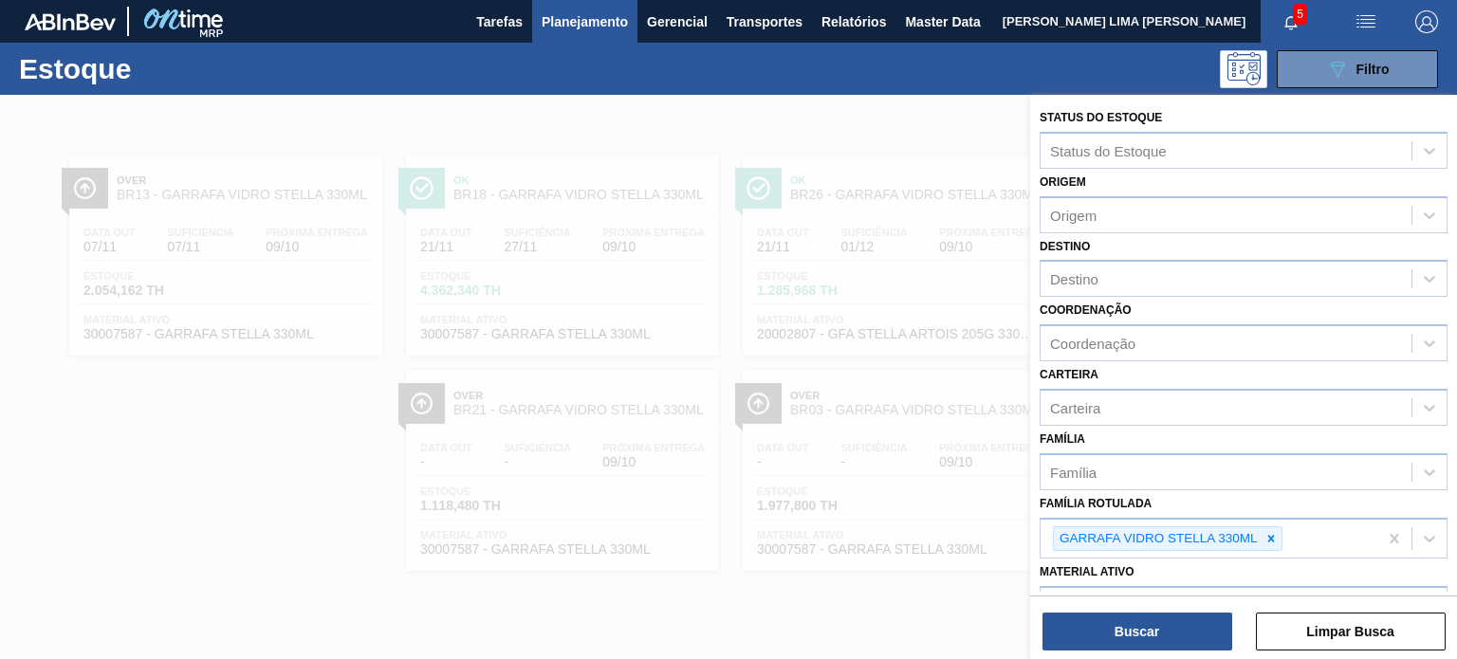
click at [747, 264] on div at bounding box center [728, 424] width 1457 height 659
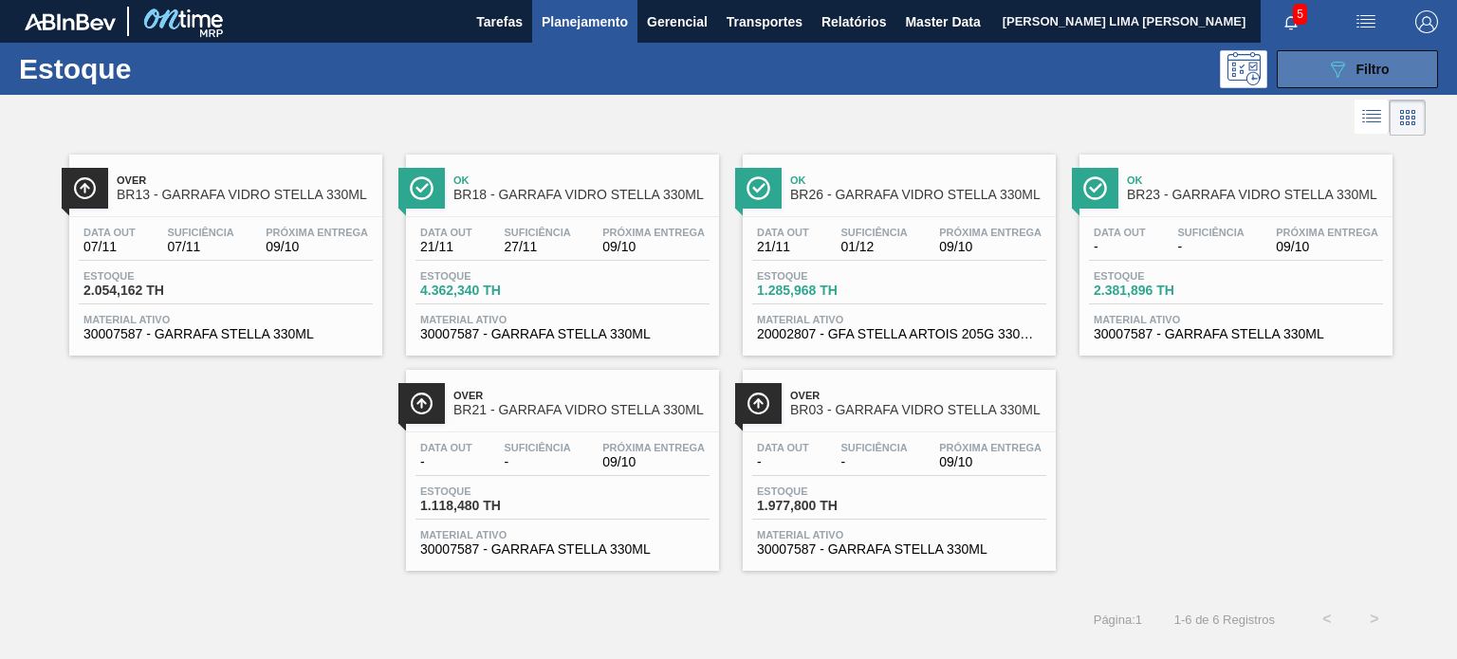
click at [1359, 58] on div "089F7B8B-B2A5-4AFE-B5C0-19BA573D28AC Filtro" at bounding box center [1358, 69] width 64 height 23
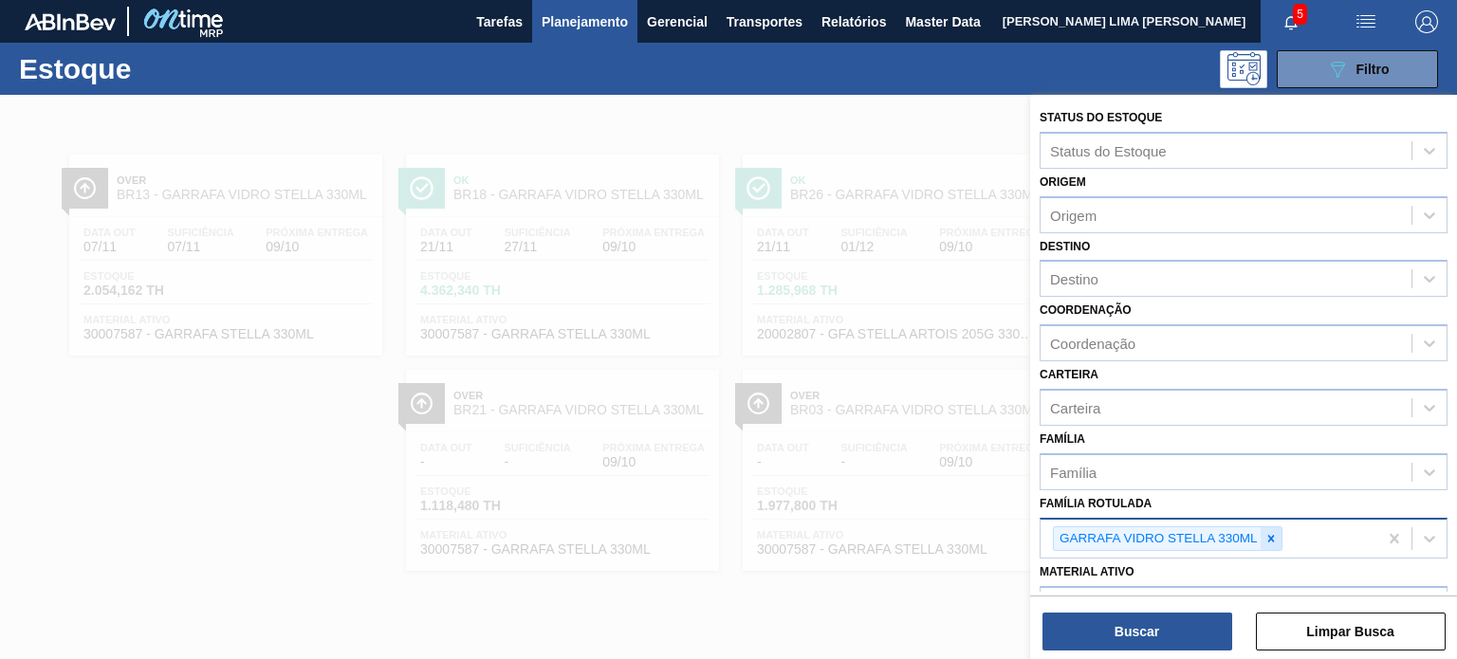
click at [1271, 532] on icon at bounding box center [1271, 538] width 13 height 13
paste Rotulada "GARRAFA AMBAR 300ML OW"
type Rotulada "GARRAFA AMBAR 300ML OW"
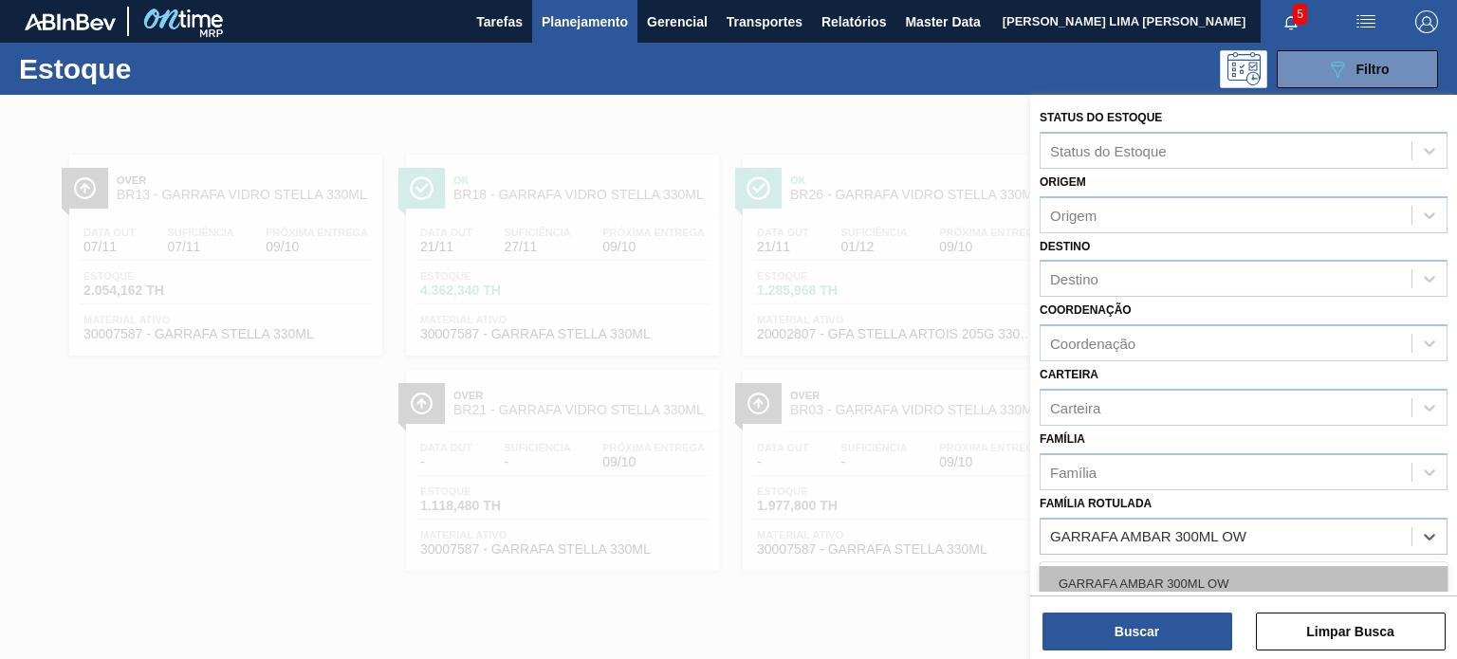
click at [1226, 570] on div "GARRAFA AMBAR 300ML OW" at bounding box center [1244, 583] width 408 height 35
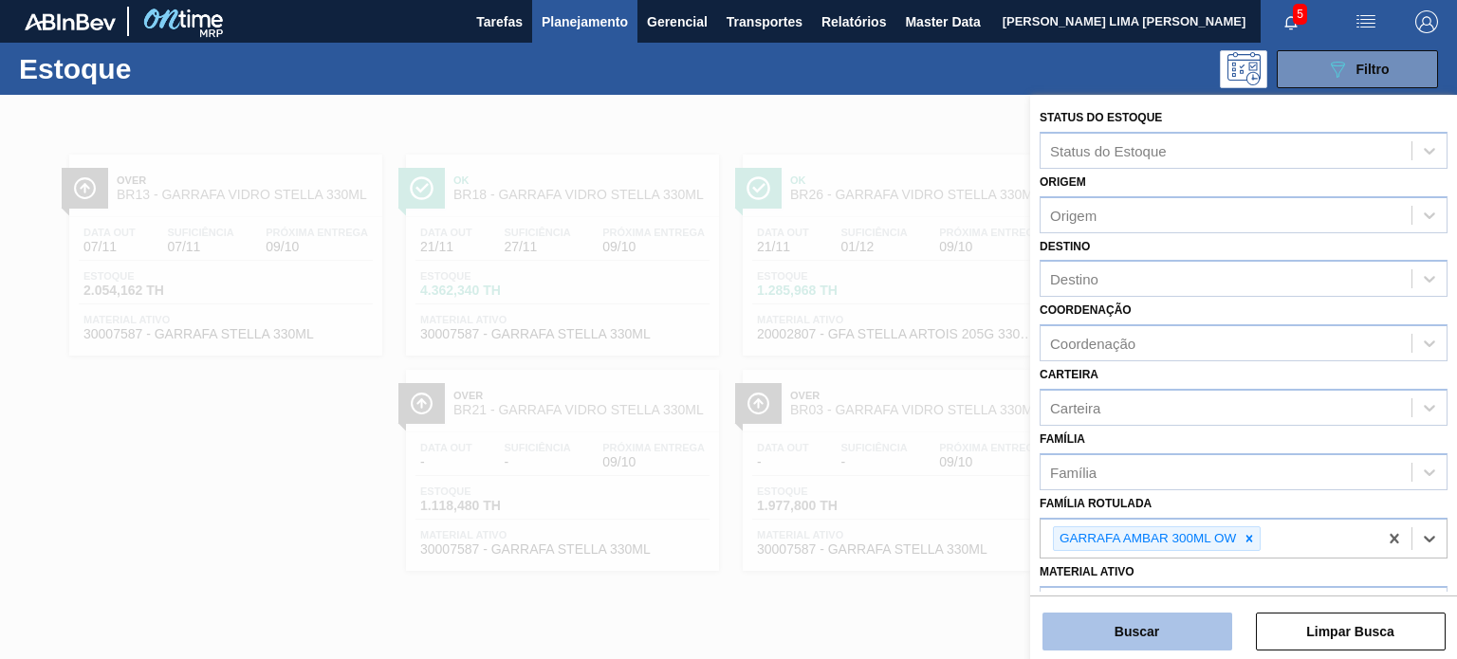
click at [1193, 628] on button "Buscar" at bounding box center [1138, 632] width 190 height 38
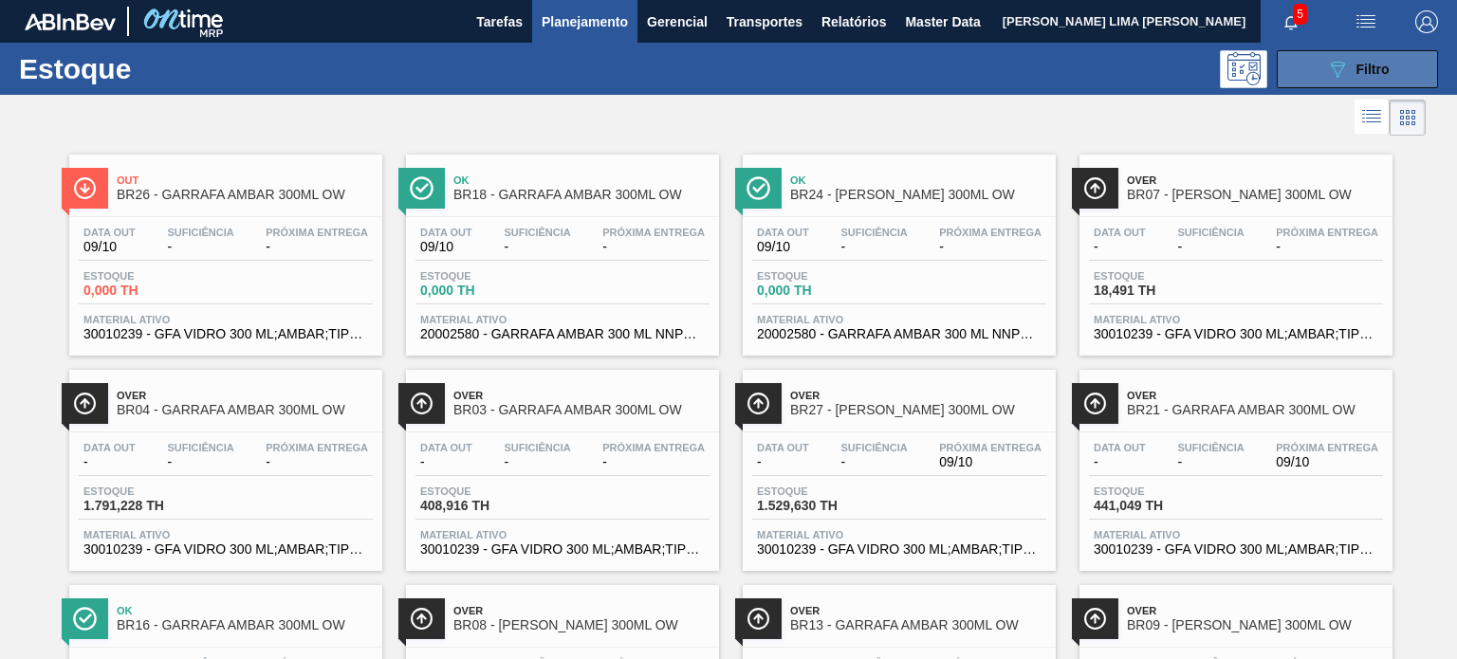
click at [1317, 73] on button "089F7B8B-B2A5-4AFE-B5C0-19BA573D28AC Filtro" at bounding box center [1357, 69] width 161 height 38
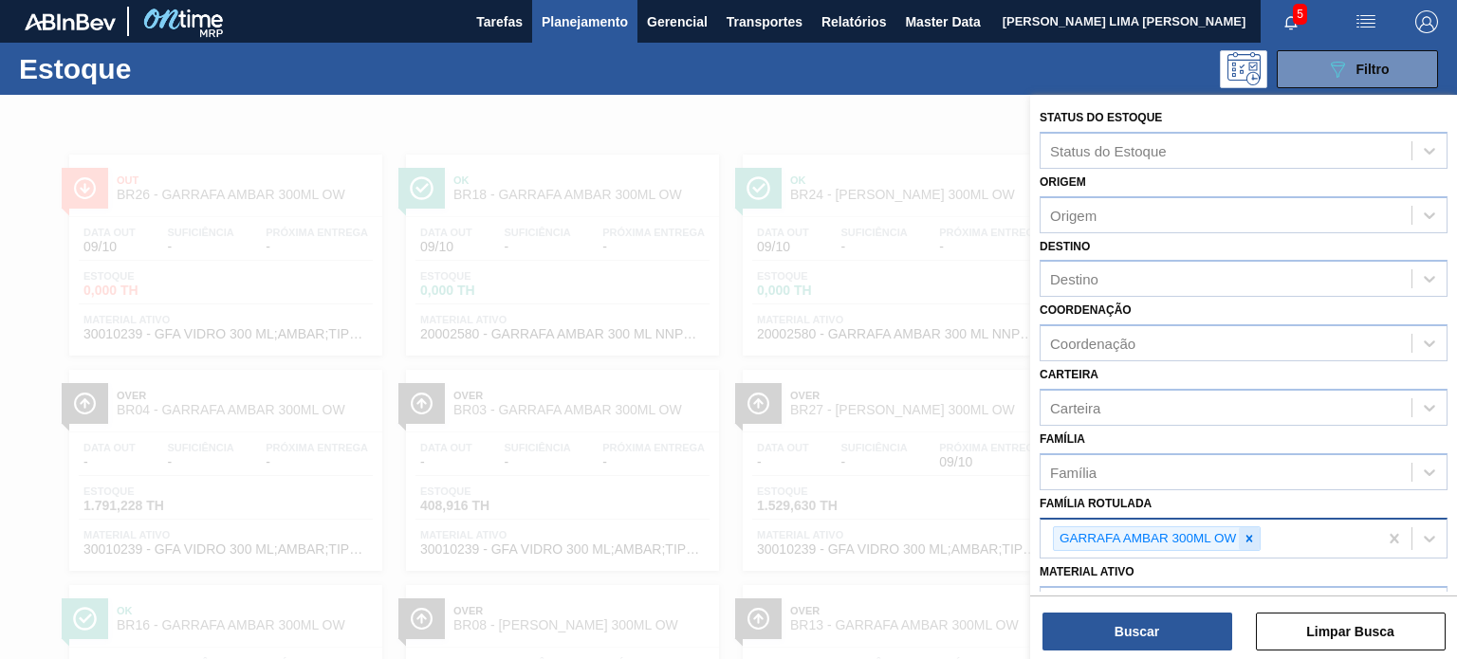
click at [1245, 527] on div at bounding box center [1249, 539] width 21 height 24
paste Rotulada "GARRAFA BECKS 330ML"
type Rotulada "GARRAFA BECKS 330ML"
click at [1193, 567] on div "GARRAFA BECKS 330ML" at bounding box center [1244, 583] width 408 height 35
click at [1176, 625] on button "Buscar" at bounding box center [1138, 632] width 190 height 38
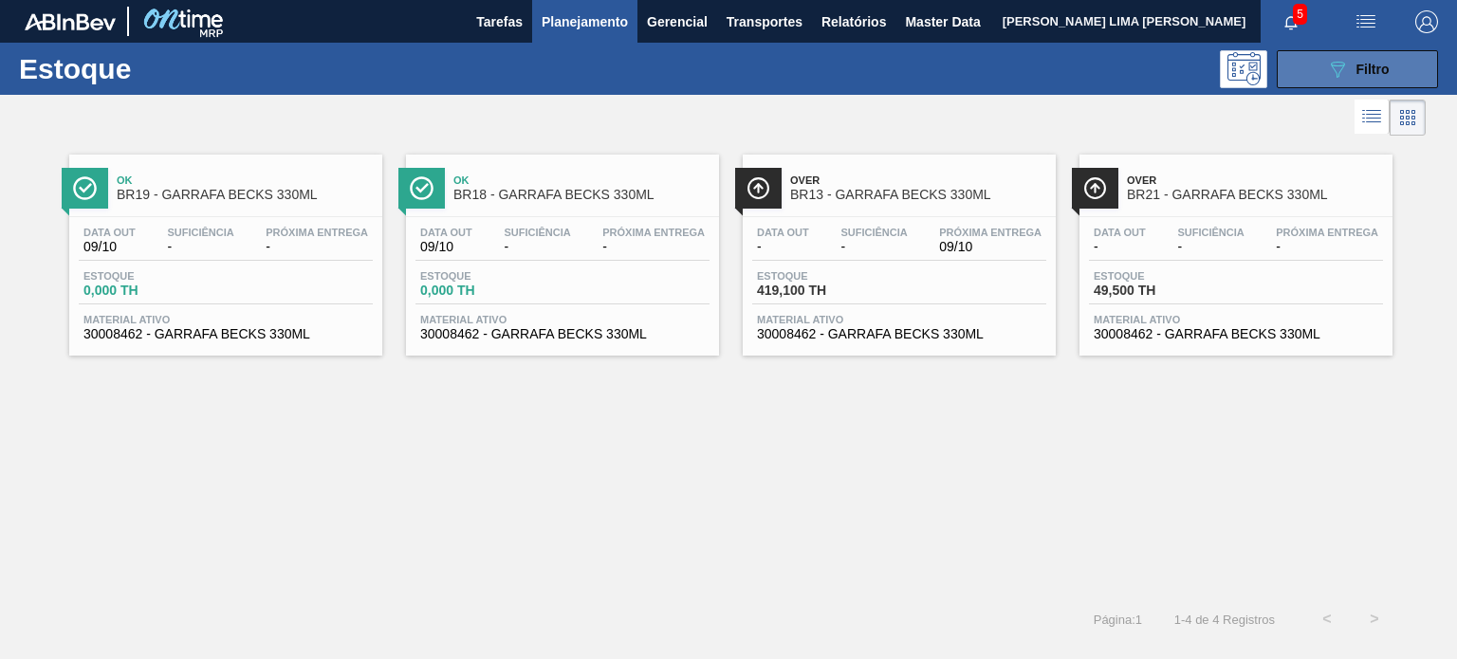
click at [1335, 79] on icon "089F7B8B-B2A5-4AFE-B5C0-19BA573D28AC" at bounding box center [1337, 69] width 23 height 23
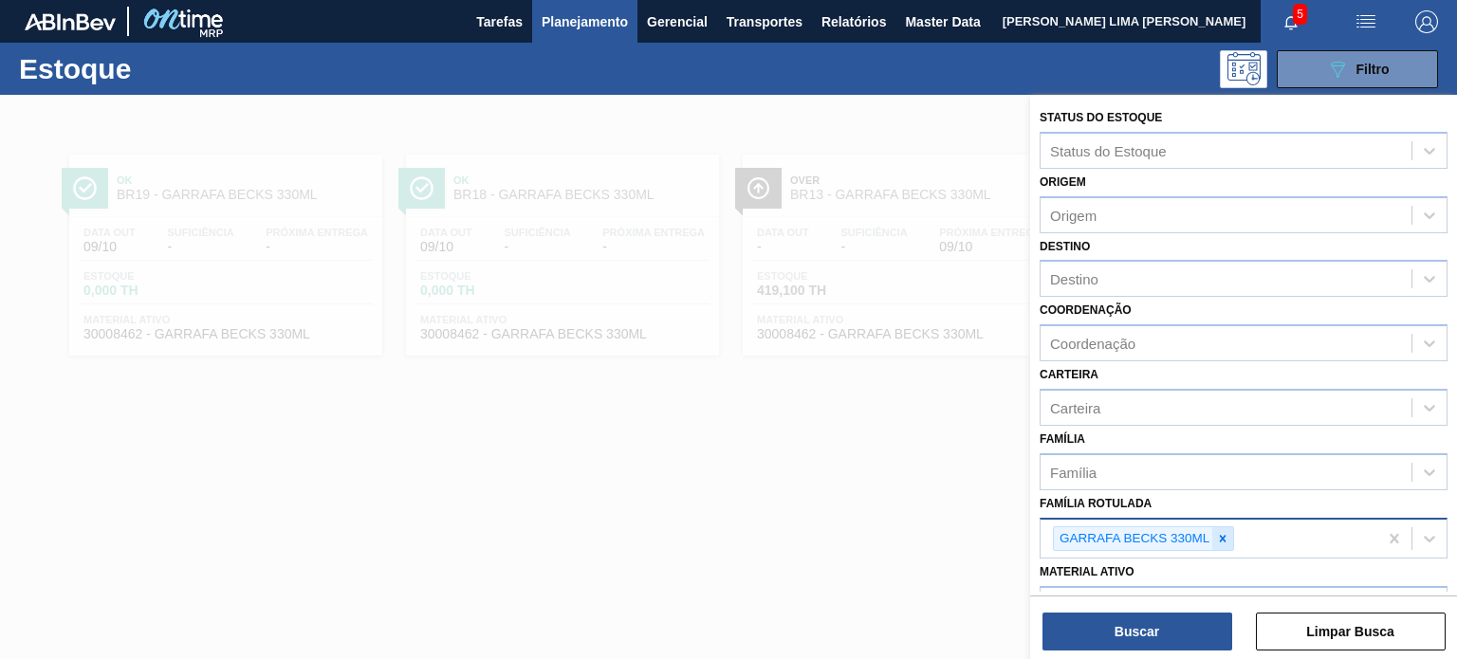
click at [1218, 539] on icon at bounding box center [1222, 538] width 13 height 13
paste Rotulada "GARRAFA VIDRO VERDE STANDARD 600ML"
type Rotulada "GARRAFA VIDRO VERDE STANDARD 600ML"
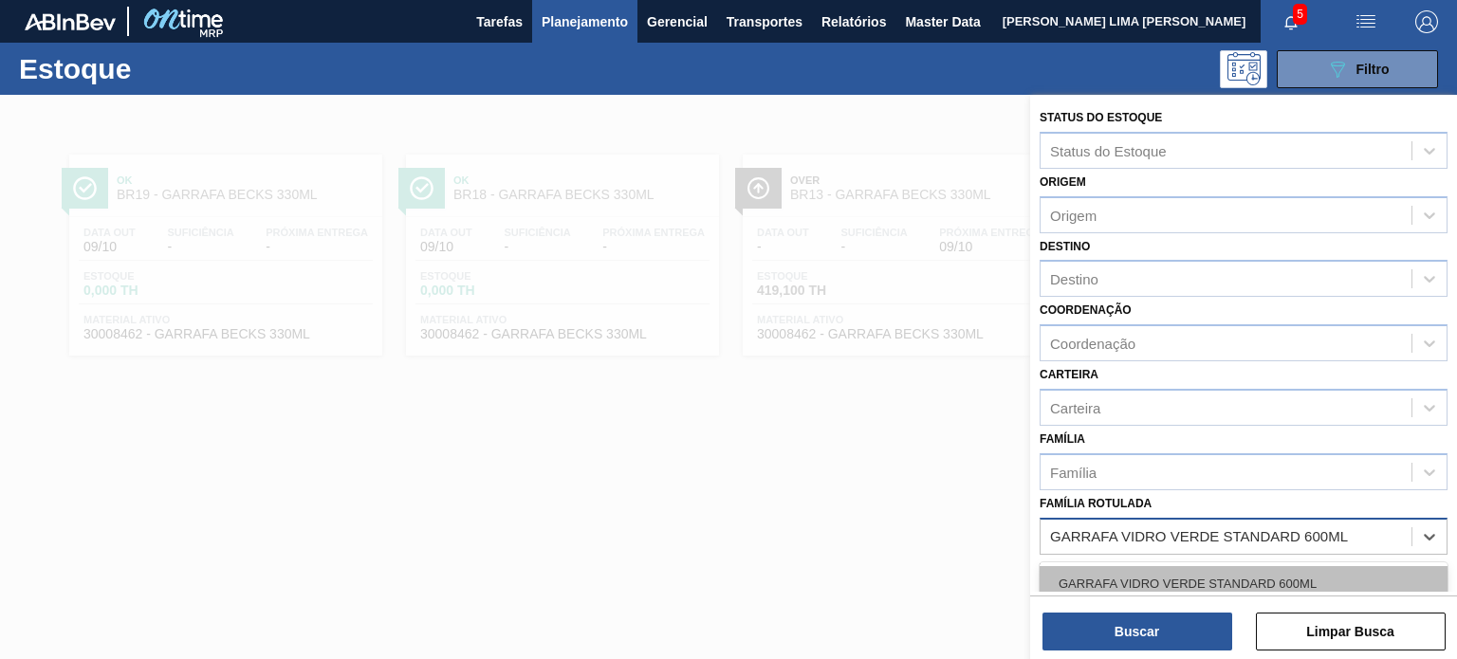
click at [1175, 566] on div "GARRAFA VIDRO VERDE STANDARD 600ML" at bounding box center [1244, 583] width 408 height 35
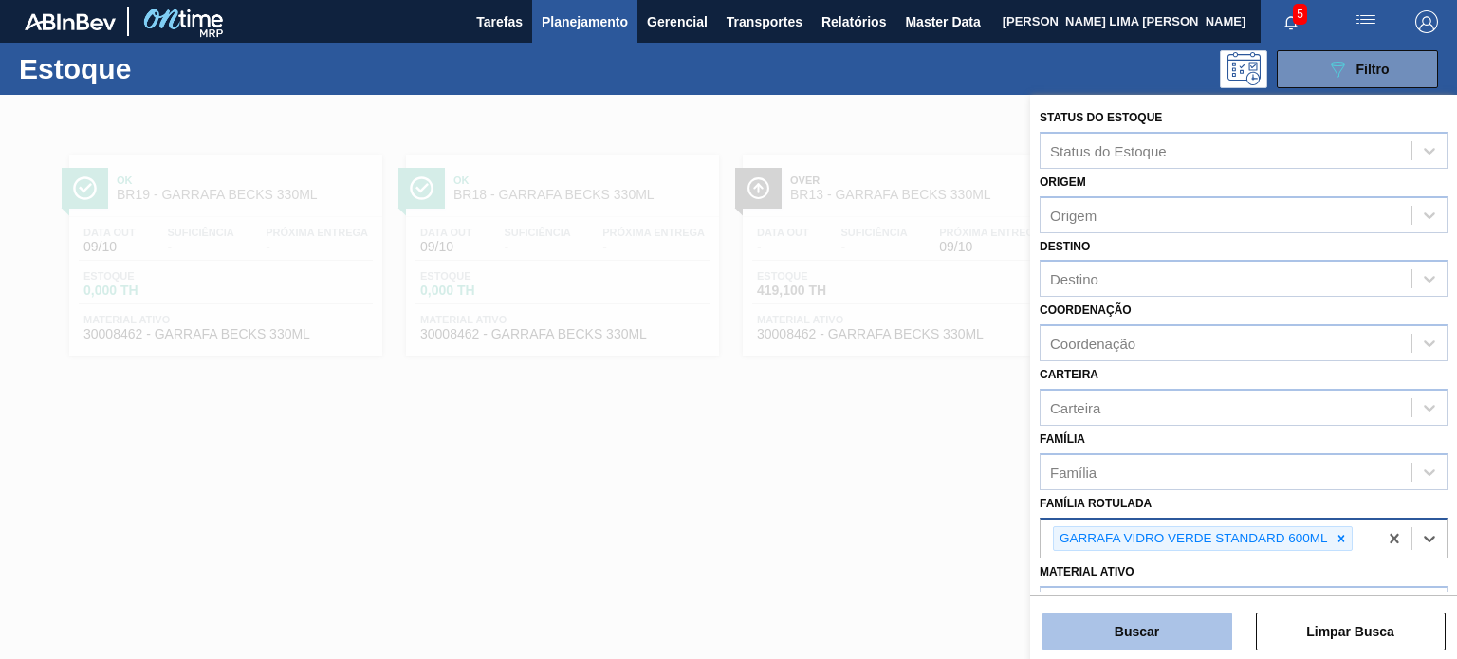
click at [1161, 633] on button "Buscar" at bounding box center [1138, 632] width 190 height 38
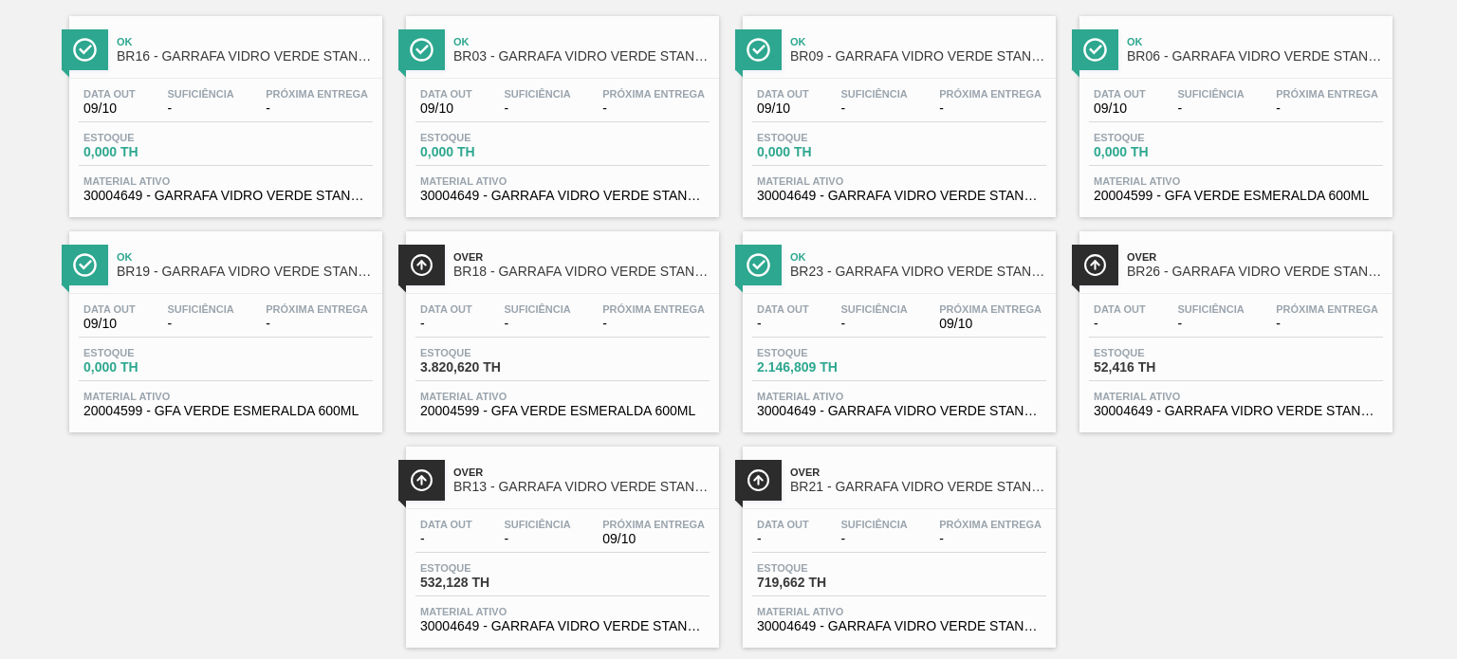
scroll to position [172, 0]
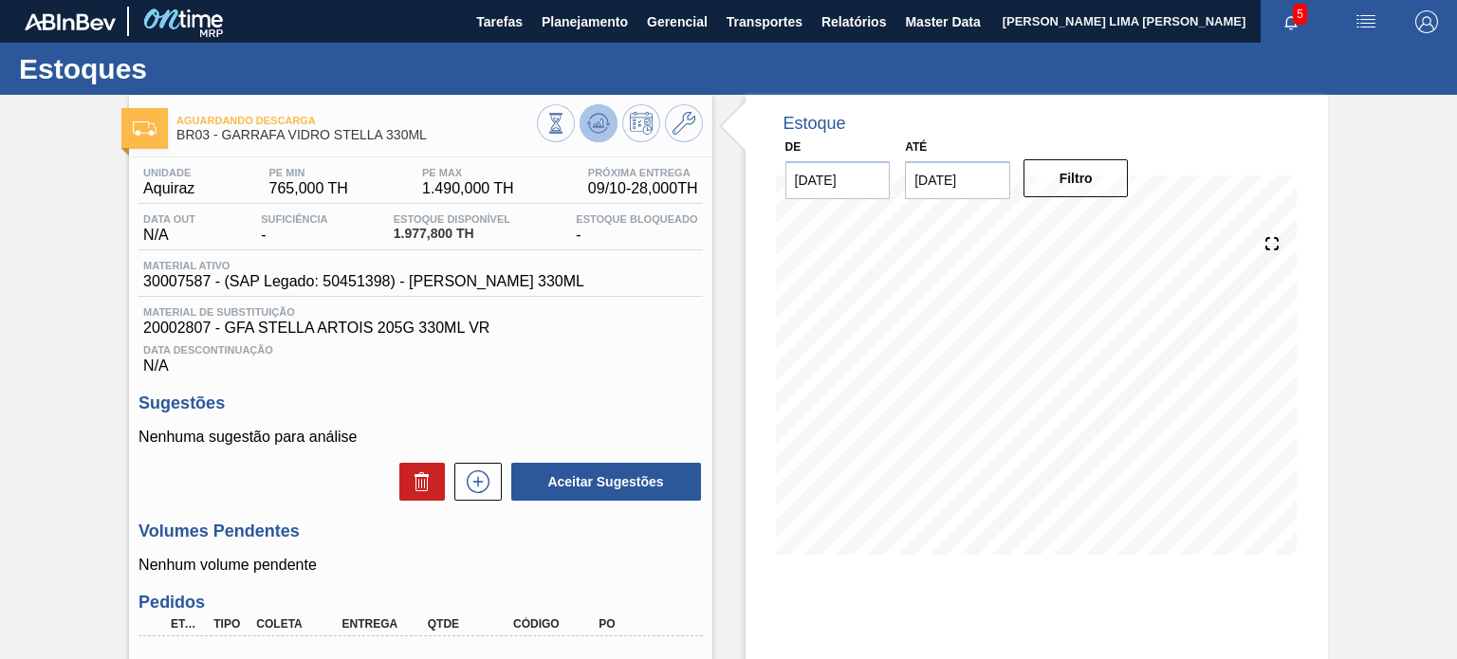
click at [601, 124] on icon at bounding box center [602, 124] width 2 height 8
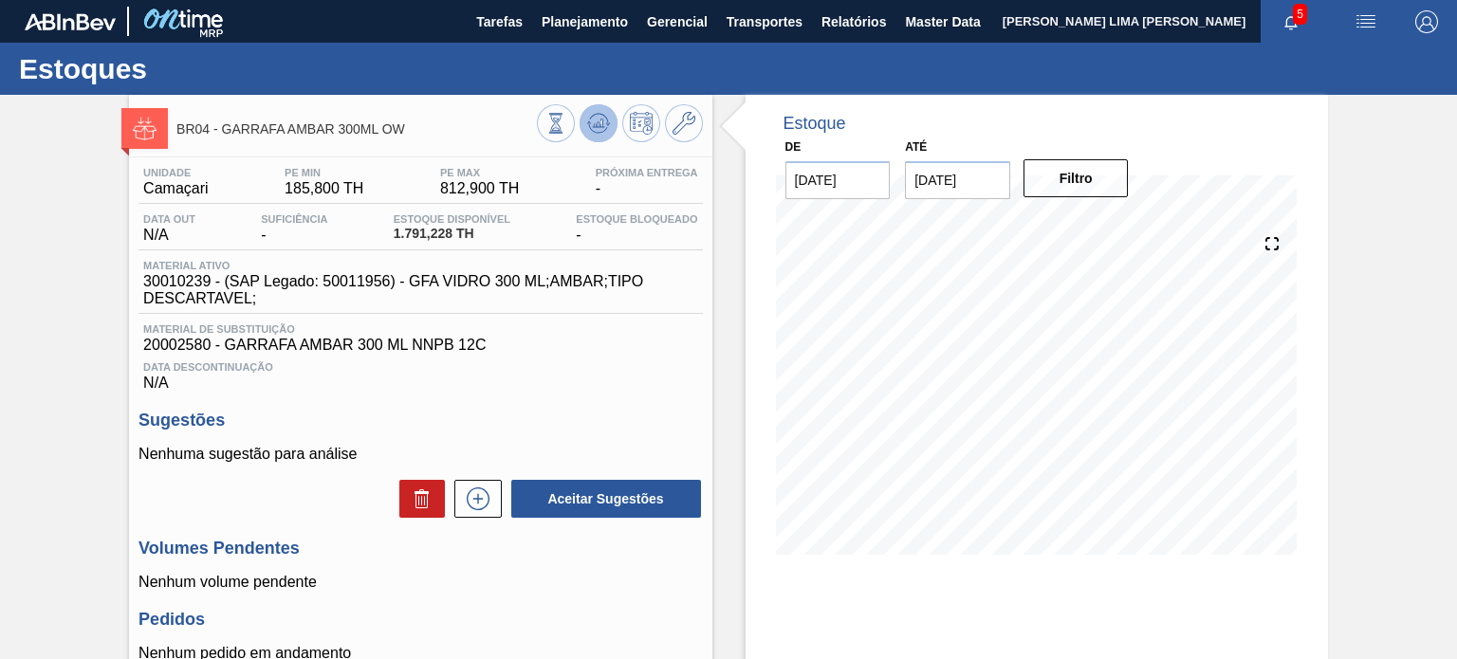
click at [588, 133] on icon at bounding box center [598, 123] width 23 height 23
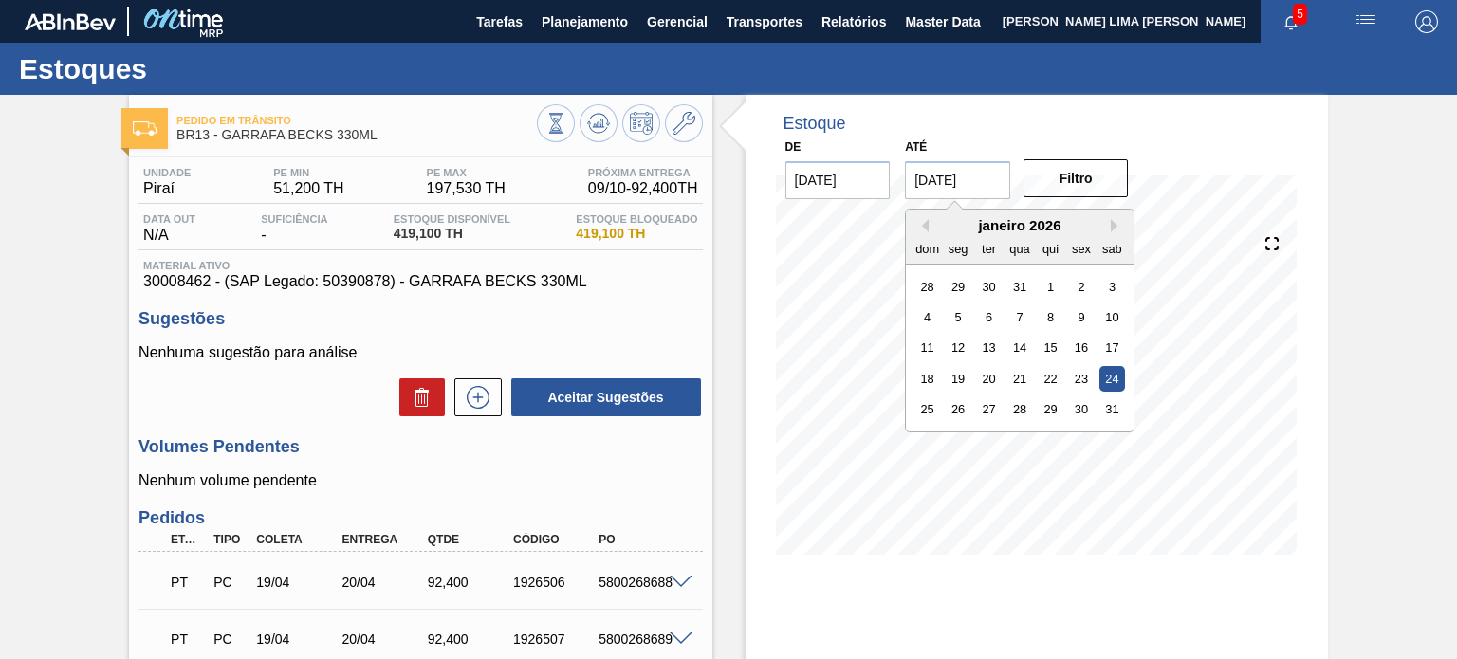
click at [993, 173] on input "[DATE]" at bounding box center [957, 180] width 105 height 38
click at [1113, 223] on button "Next Month" at bounding box center [1117, 225] width 13 height 13
click at [1112, 226] on button "Next Month" at bounding box center [1117, 225] width 13 height 13
click at [1116, 409] on div "2" at bounding box center [1113, 410] width 26 height 26
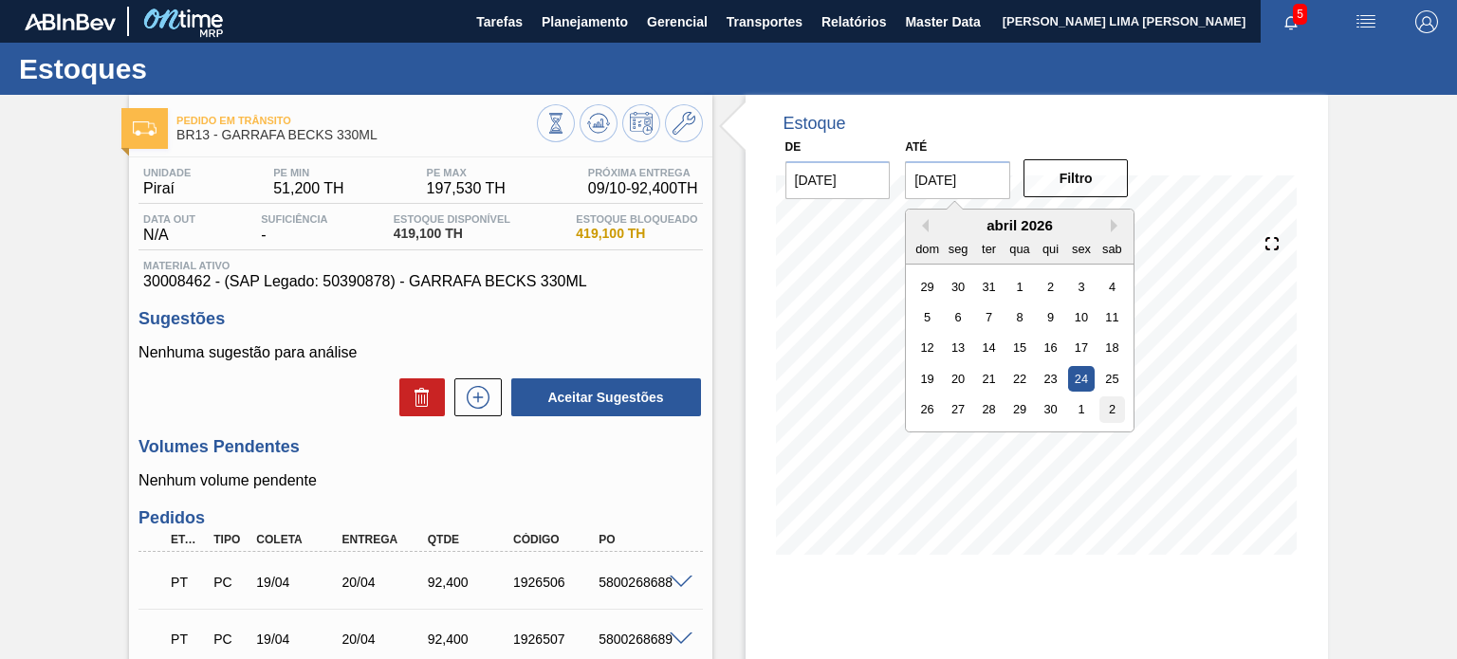
type input "02/05/2026"
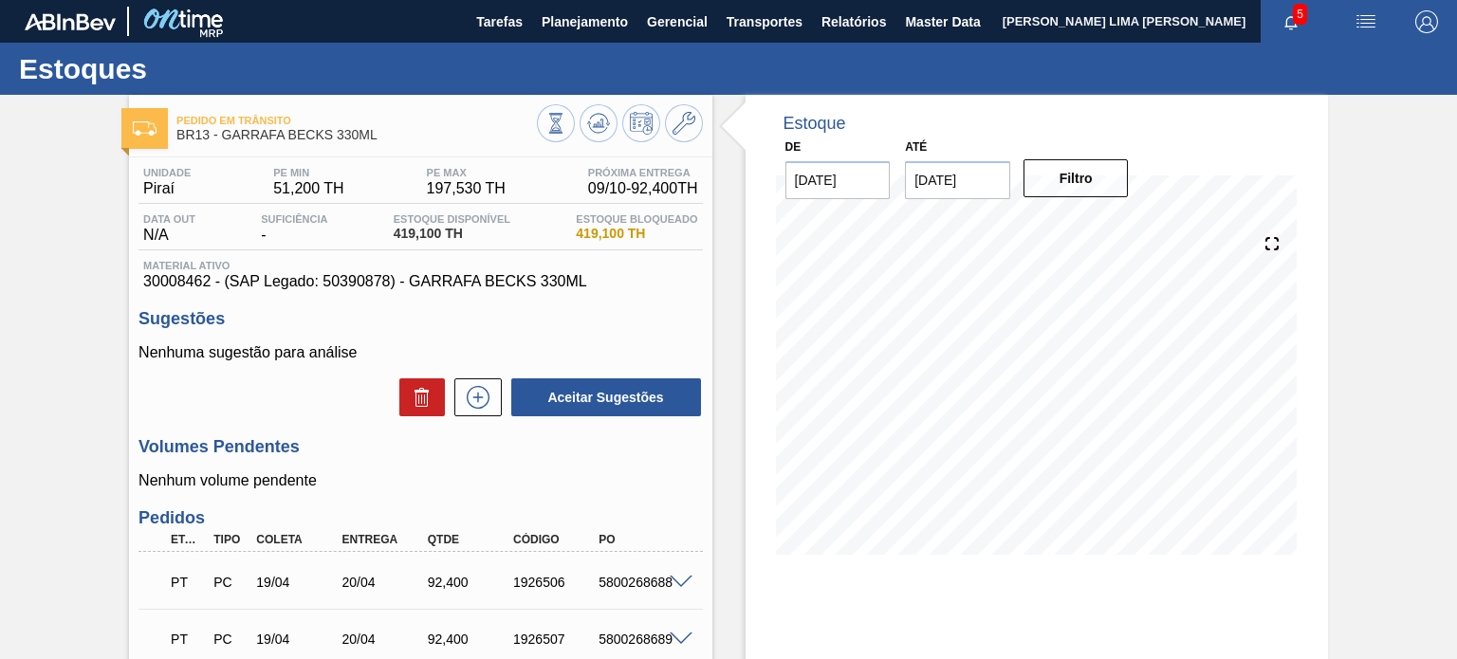
click at [1089, 197] on div "Filtro" at bounding box center [1078, 178] width 120 height 42
click at [1082, 192] on button "Filtro" at bounding box center [1076, 178] width 105 height 38
click at [1088, 194] on button "Filtro" at bounding box center [1076, 178] width 105 height 38
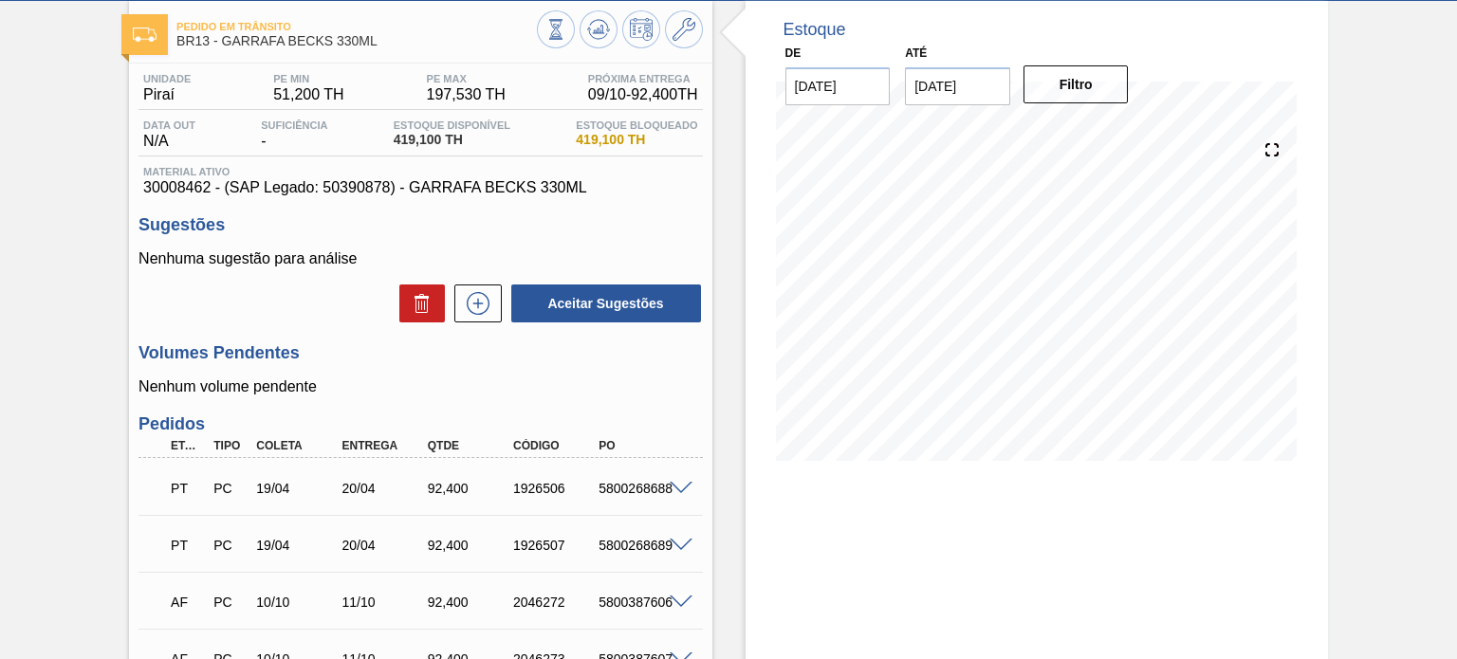
scroll to position [48, 0]
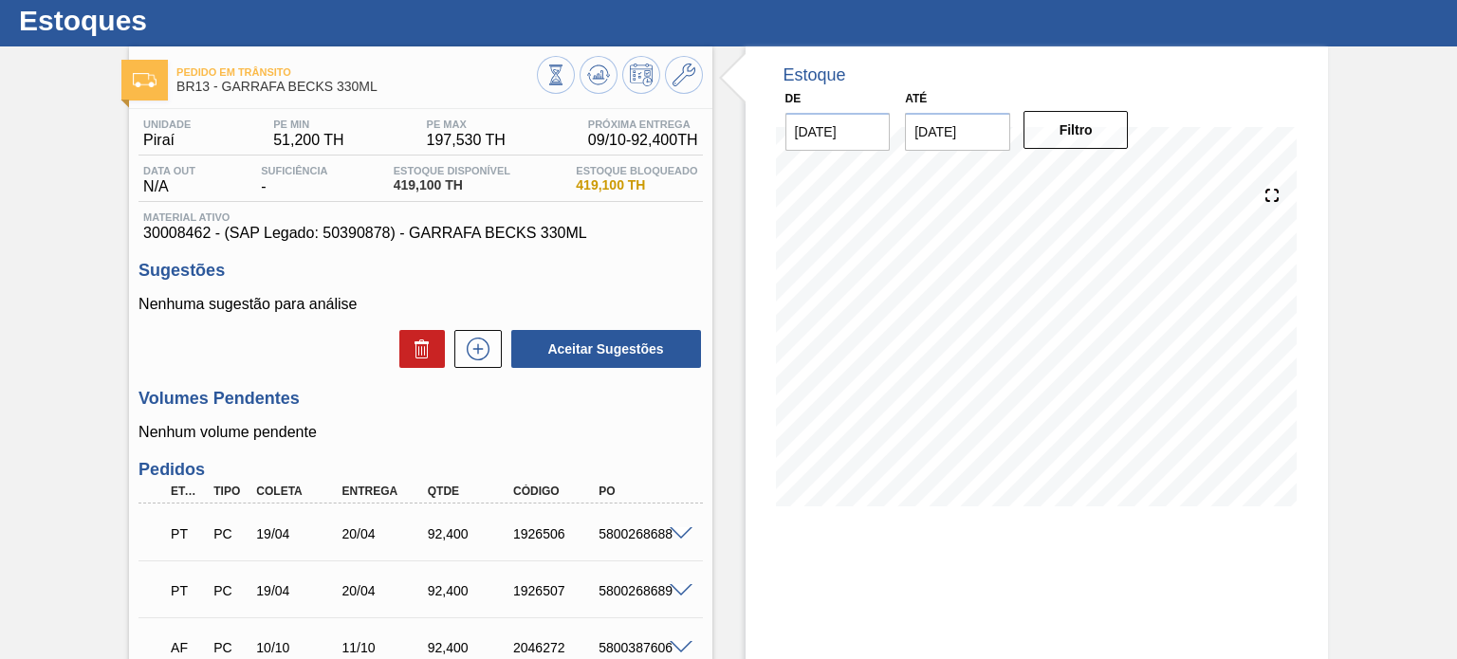
click at [444, 170] on span "Estoque Disponível" at bounding box center [452, 170] width 117 height 11
click at [427, 179] on span "419,100 TH" at bounding box center [452, 185] width 117 height 14
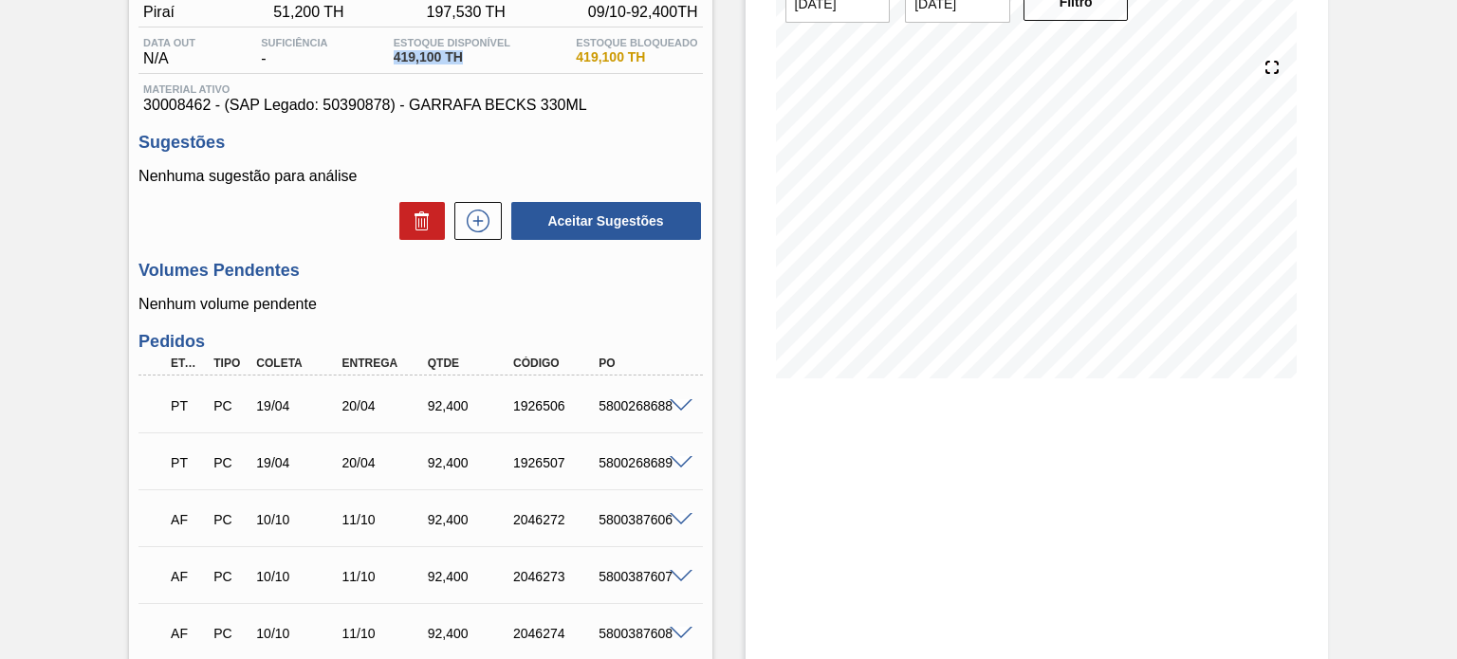
scroll to position [0, 0]
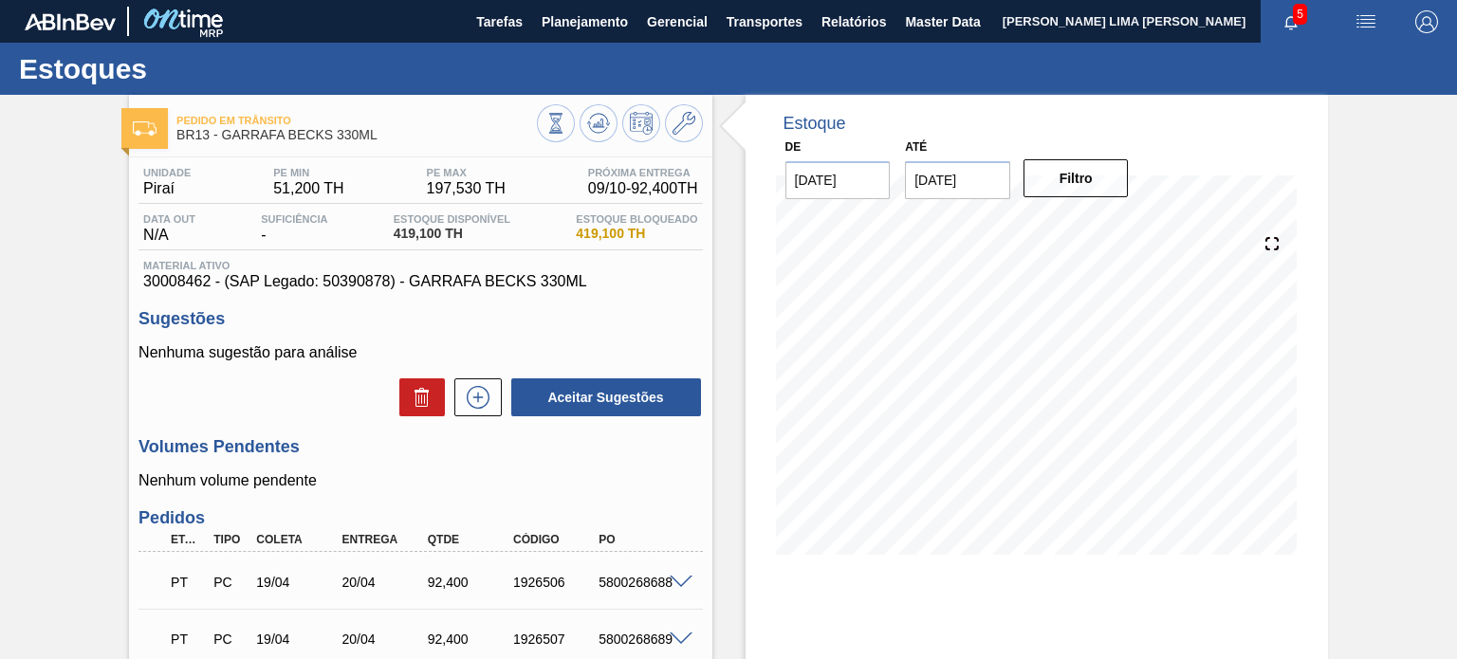
click at [607, 239] on span "419,100 TH" at bounding box center [636, 234] width 121 height 14
drag, startPoint x: 357, startPoint y: 181, endPoint x: 555, endPoint y: 189, distance: 198.4
click at [552, 189] on div "Unidade Piraí PE MIN 51,200 TH PE MAX 197,530 TH Próxima Entrega 09/10 - 92,400…" at bounding box center [421, 185] width 564 height 37
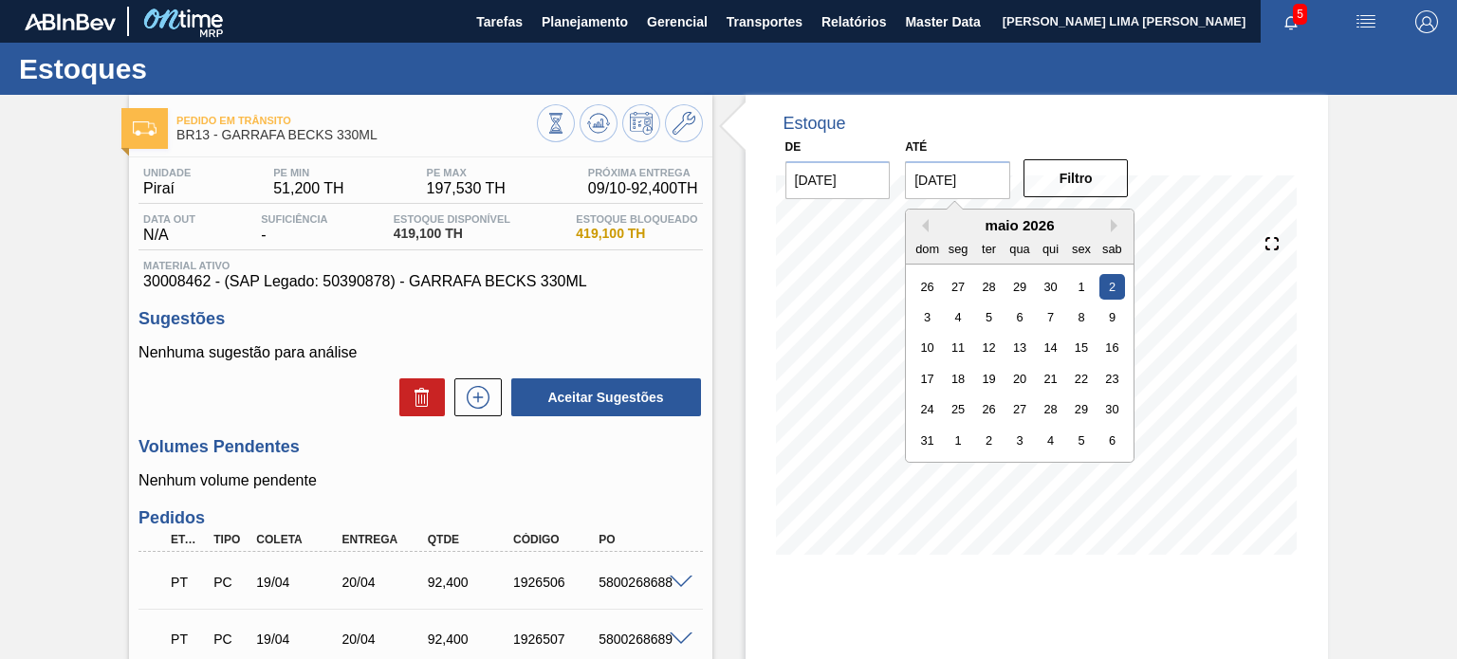
click at [996, 192] on input "[DATE]" at bounding box center [957, 180] width 105 height 38
click at [1116, 221] on button "Next Month" at bounding box center [1117, 225] width 13 height 13
click at [1113, 221] on button "Next Month" at bounding box center [1117, 225] width 13 height 13
click at [1113, 431] on div "5" at bounding box center [1113, 441] width 26 height 26
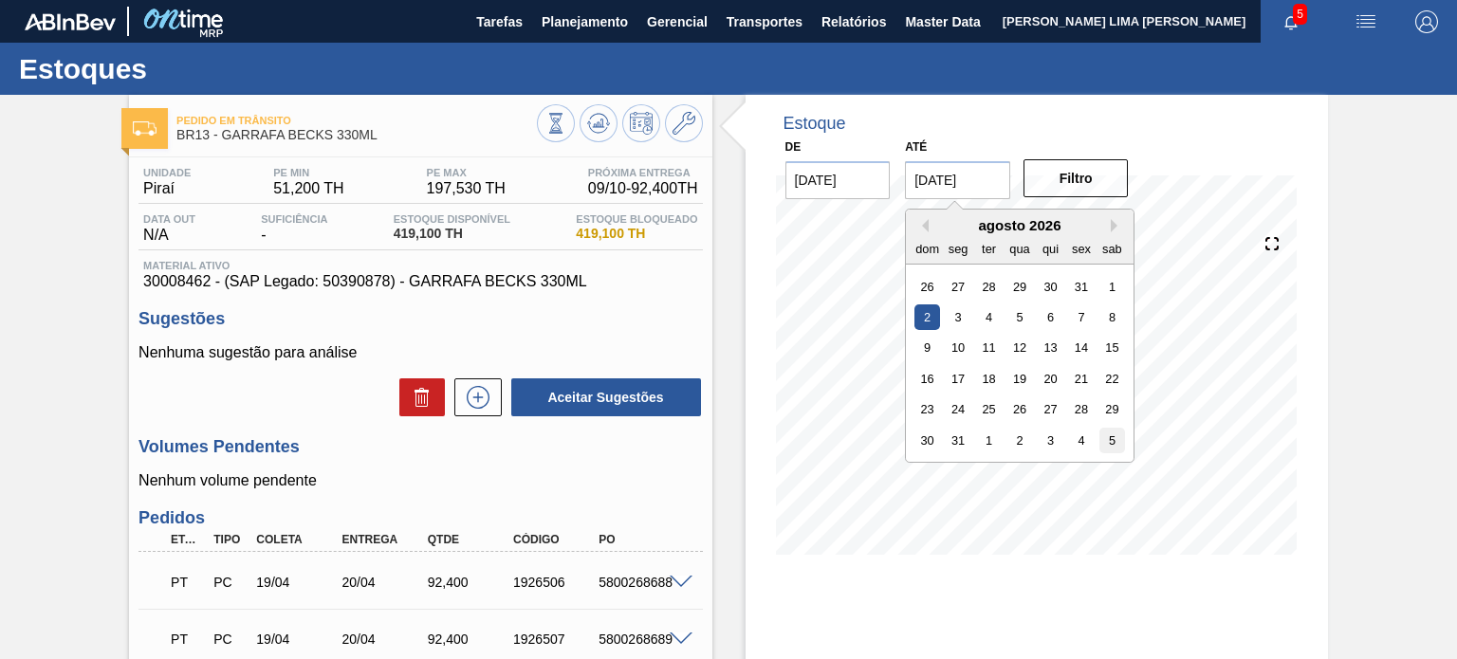
type input "05/09/2026"
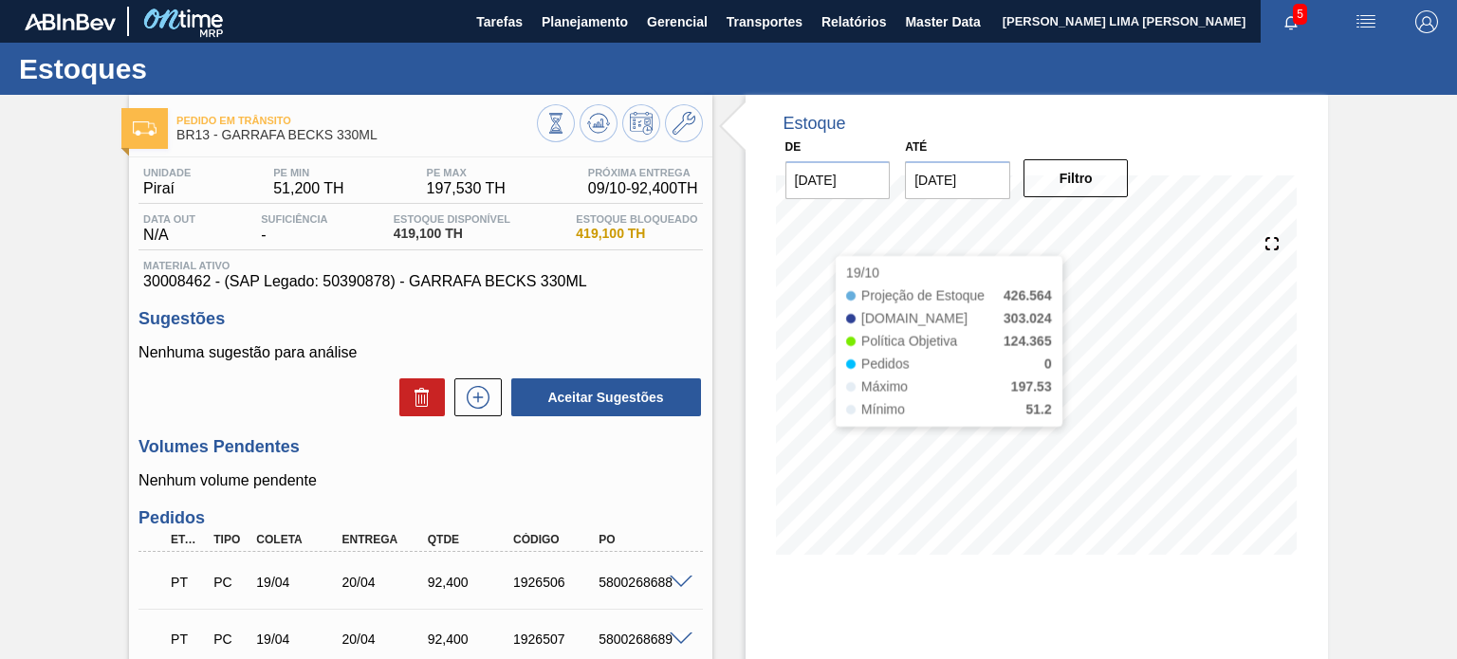
click at [1085, 198] on div "Filtro" at bounding box center [1078, 178] width 120 height 42
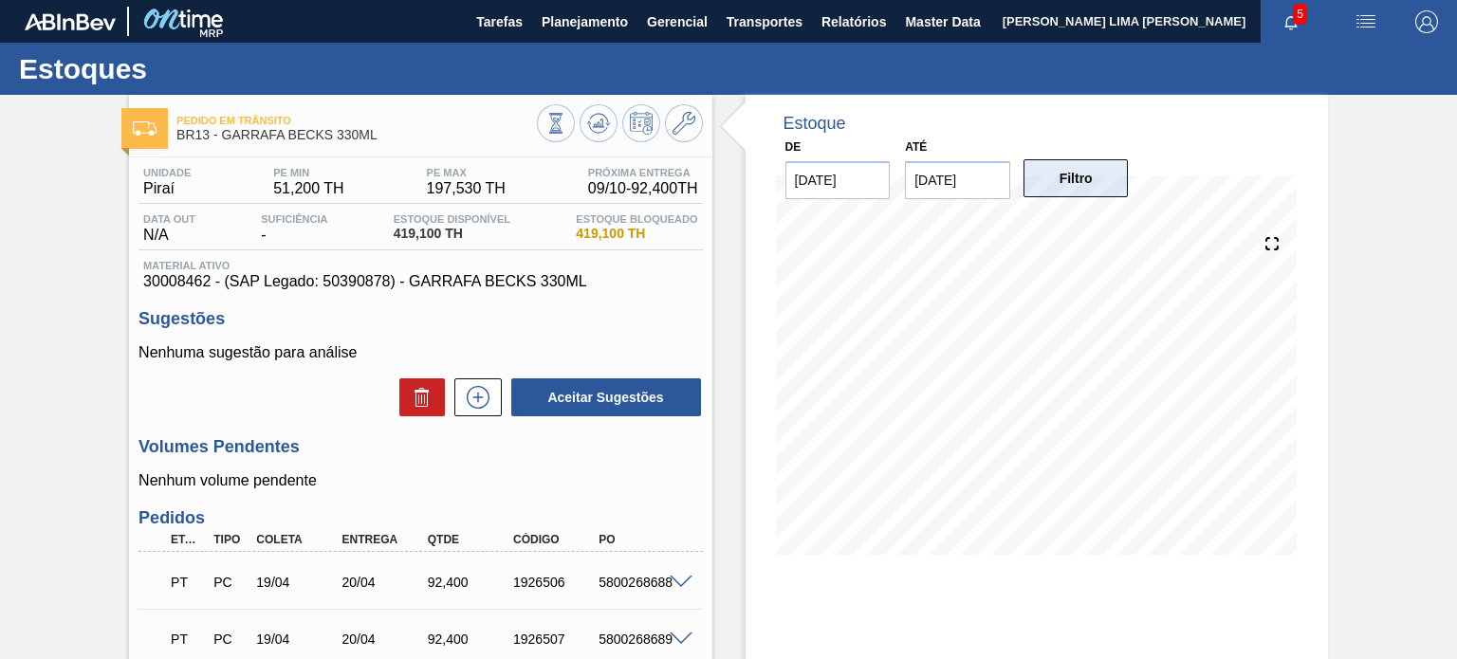
click at [1082, 187] on button "Filtro" at bounding box center [1076, 178] width 105 height 38
drag, startPoint x: 396, startPoint y: 140, endPoint x: 226, endPoint y: 143, distance: 169.8
click at [226, 143] on div "Pedido em Trânsito BR13 - GARRAFA BECKS 330ML" at bounding box center [356, 128] width 360 height 43
